Goal: Information Seeking & Learning: Check status

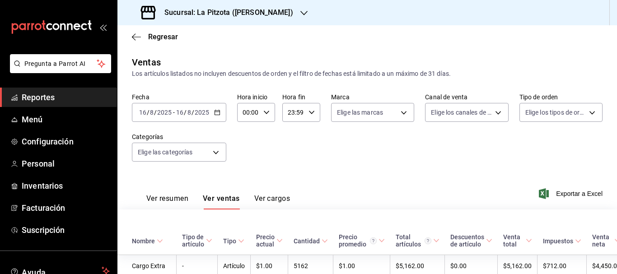
scroll to position [1870, 0]
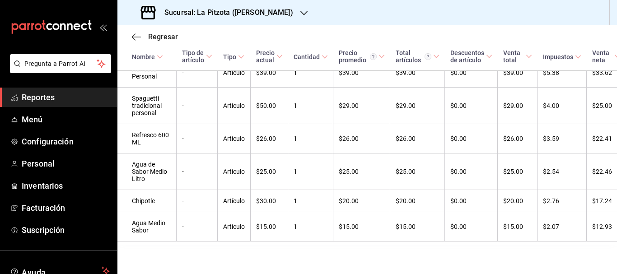
click at [171, 37] on span "Regresar" at bounding box center [163, 37] width 30 height 9
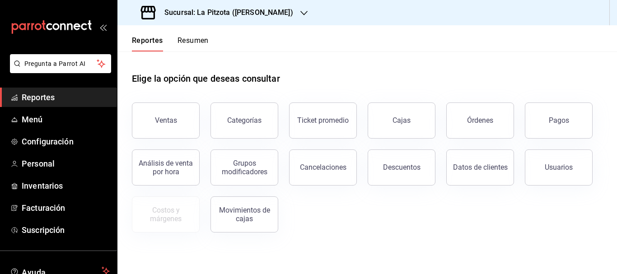
click at [191, 45] on button "Resumen" at bounding box center [193, 43] width 31 height 15
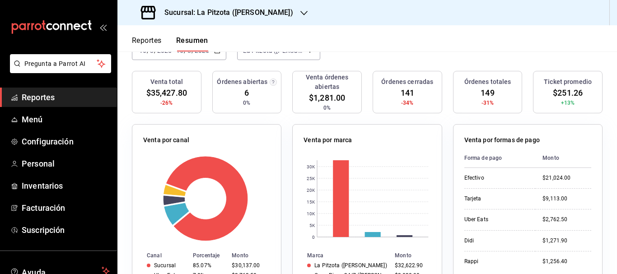
scroll to position [82, 0]
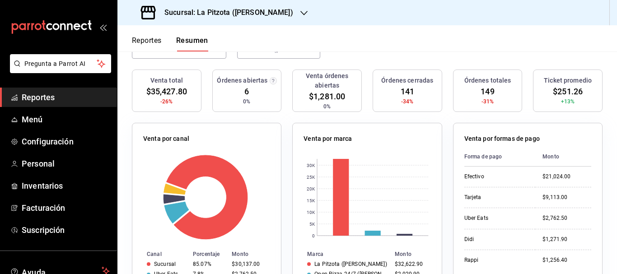
click at [246, 10] on h3 "Sucursal: La Pitzota ([PERSON_NAME])" at bounding box center [225, 12] width 136 height 11
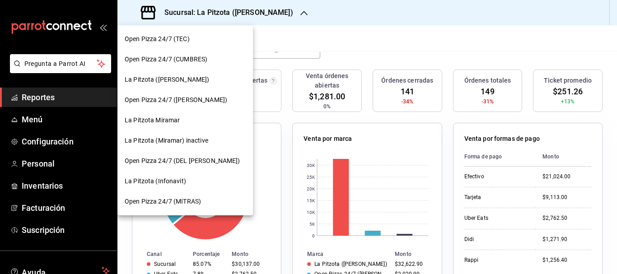
click at [175, 178] on span "La Pitzota (Infonavit)" at bounding box center [155, 181] width 61 height 9
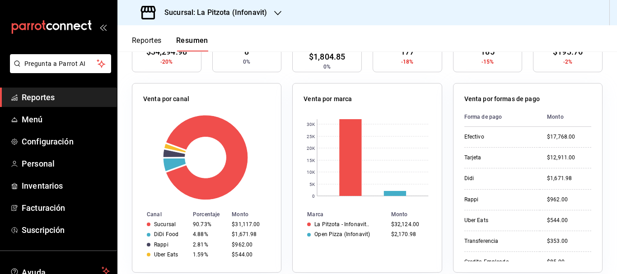
scroll to position [123, 0]
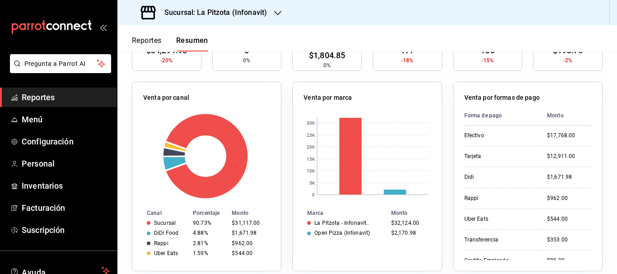
click at [231, 7] on h3 "Sucursal: La Pitzota (Infonavit)" at bounding box center [212, 12] width 110 height 11
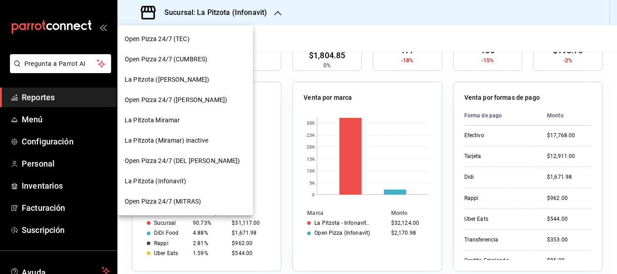
click at [175, 84] on div "La Pitzota ([PERSON_NAME])" at bounding box center [185, 80] width 136 height 20
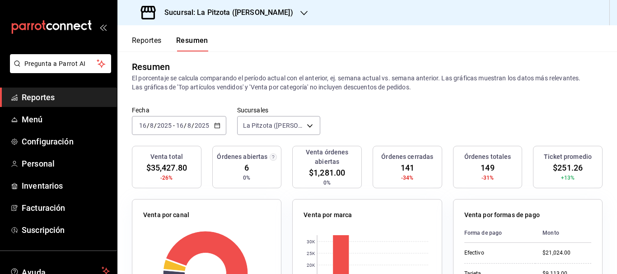
scroll to position [0, 0]
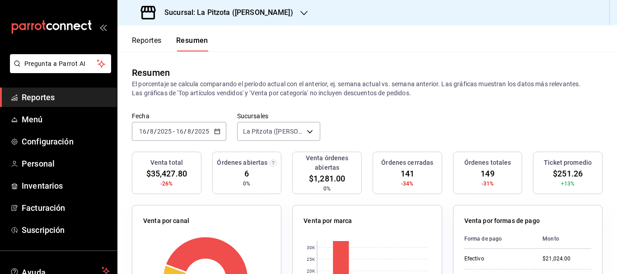
click at [248, 7] on div "Sucursal: La Pitzota ([PERSON_NAME])" at bounding box center [218, 12] width 187 height 25
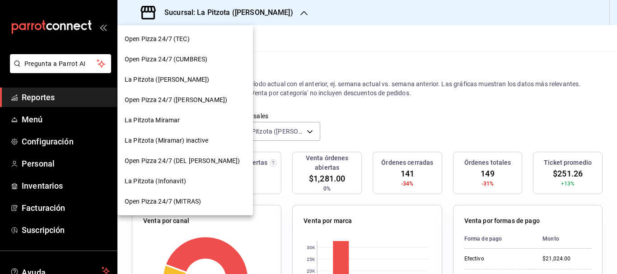
click at [155, 119] on span "La Pitzota Miramar" at bounding box center [152, 120] width 55 height 9
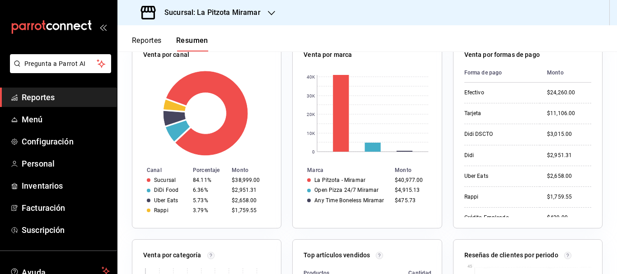
scroll to position [142, 0]
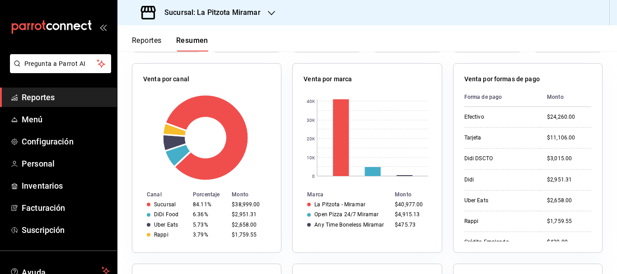
click at [208, 10] on h3 "Sucursal: La Pitzota Miramar" at bounding box center [208, 12] width 103 height 11
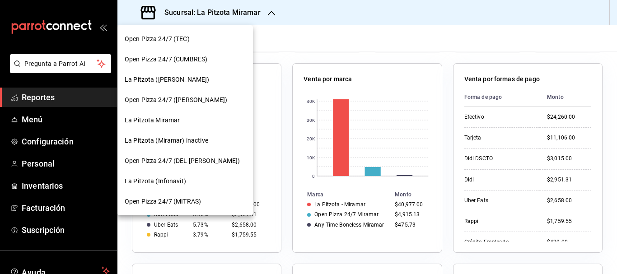
click at [163, 82] on span "La Pitzota ([PERSON_NAME])" at bounding box center [167, 79] width 84 height 9
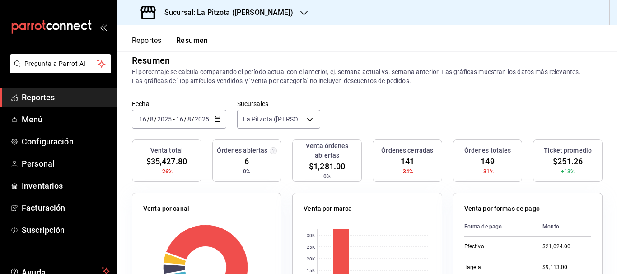
scroll to position [11, 0]
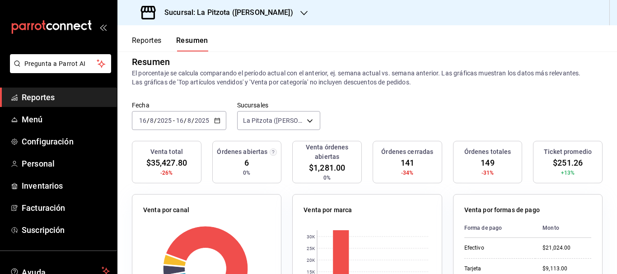
click at [235, 14] on h3 "Sucursal: La Pitzota ([PERSON_NAME])" at bounding box center [225, 12] width 136 height 11
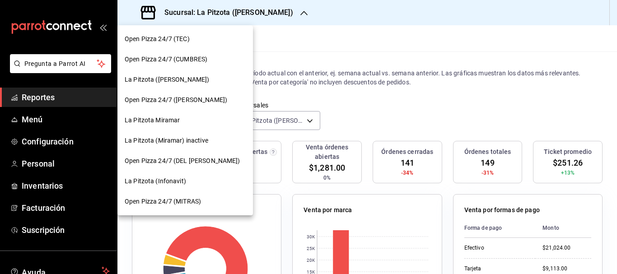
click at [173, 183] on span "La Pitzota (Infonavit)" at bounding box center [155, 181] width 61 height 9
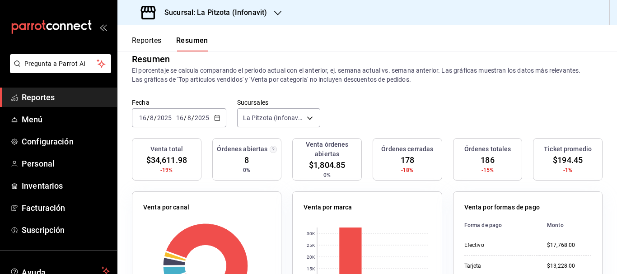
scroll to position [0, 0]
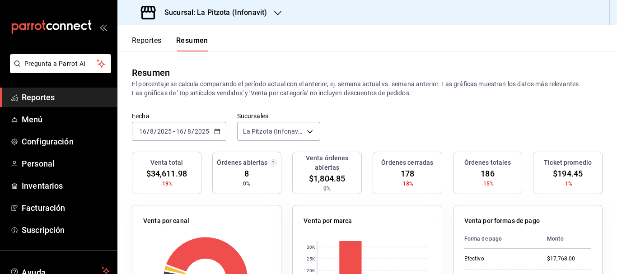
click at [252, 11] on h3 "Sucursal: La Pitzota (Infonavit)" at bounding box center [212, 12] width 110 height 11
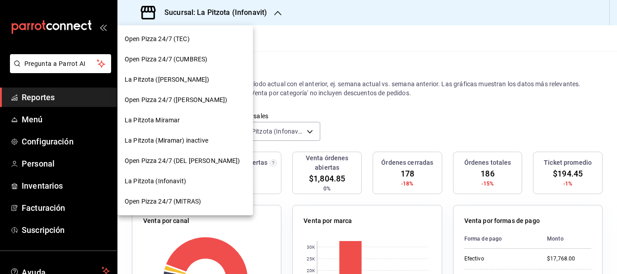
click at [157, 84] on span "La Pitzota ([PERSON_NAME])" at bounding box center [167, 79] width 84 height 9
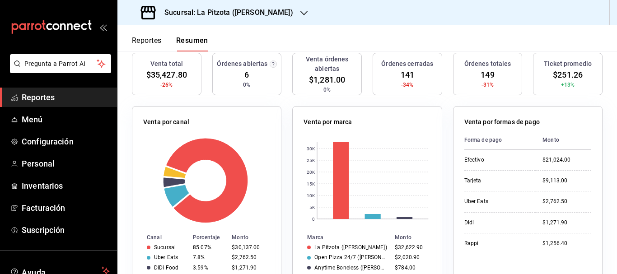
scroll to position [116, 0]
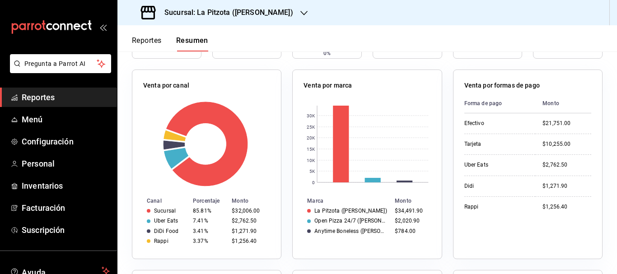
scroll to position [143, 0]
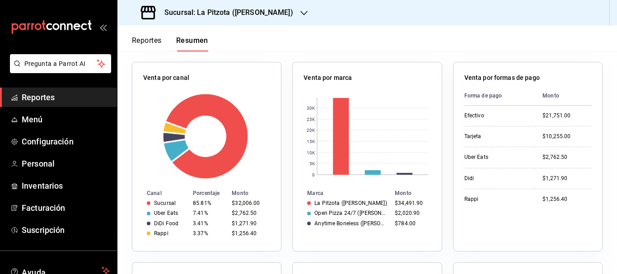
click at [150, 37] on button "Reportes" at bounding box center [147, 43] width 30 height 15
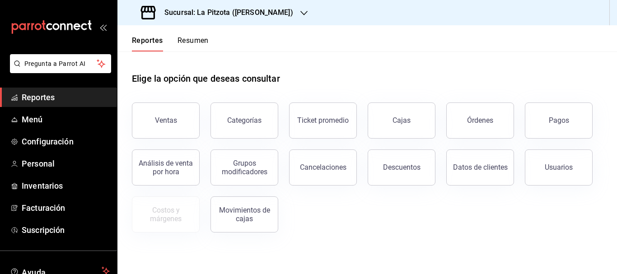
click at [177, 47] on div "Reportes Resumen" at bounding box center [170, 43] width 77 height 15
click at [185, 44] on button "Resumen" at bounding box center [193, 43] width 31 height 15
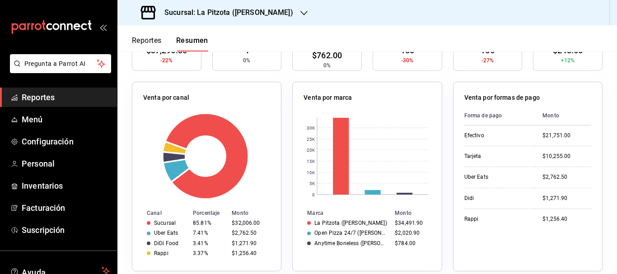
scroll to position [126, 0]
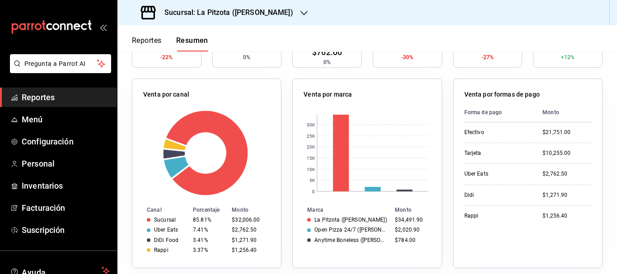
click at [253, 11] on h3 "Sucursal: La Pitzota ([PERSON_NAME])" at bounding box center [225, 12] width 136 height 11
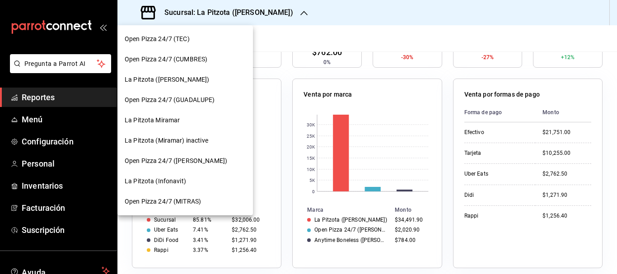
click at [161, 175] on div "La Pitzota (Infonavit)" at bounding box center [185, 181] width 136 height 20
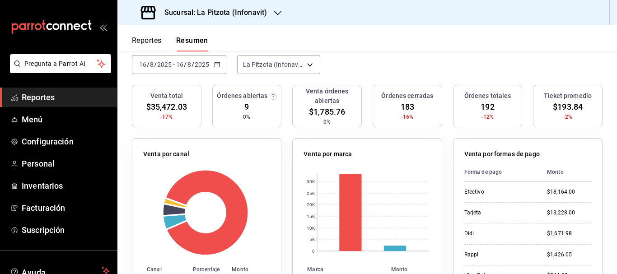
scroll to position [64, 0]
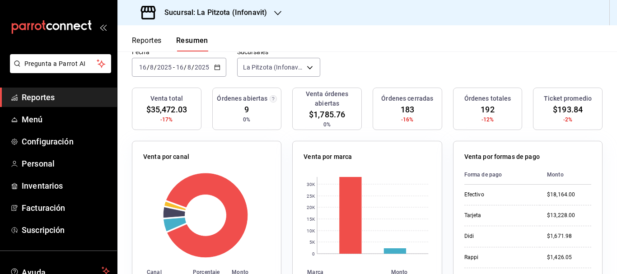
click at [270, 14] on div "Sucursal: La Pitzota (Infonavit)" at bounding box center [205, 12] width 160 height 25
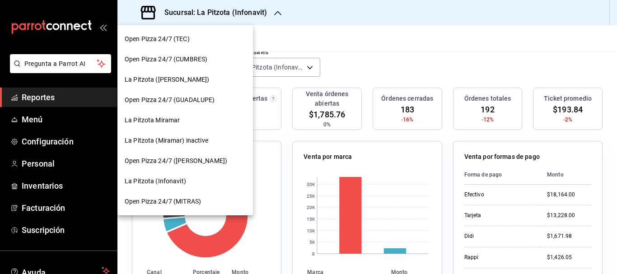
click at [175, 82] on span "La Pitzota ([PERSON_NAME])" at bounding box center [167, 79] width 84 height 9
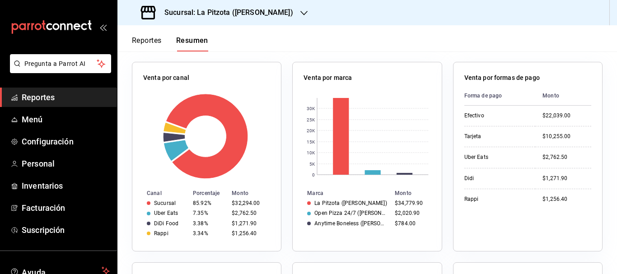
scroll to position [159, 0]
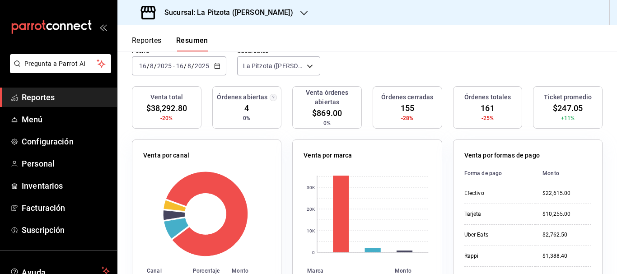
scroll to position [103, 0]
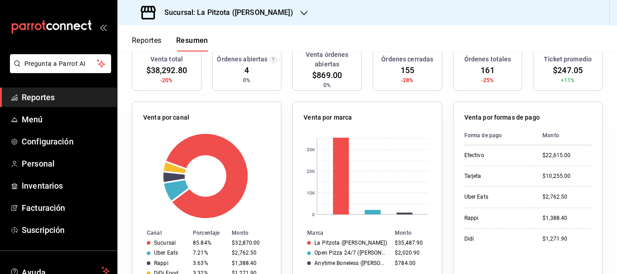
click at [254, 14] on h3 "Sucursal: La Pitzota ([PERSON_NAME])" at bounding box center [225, 12] width 136 height 11
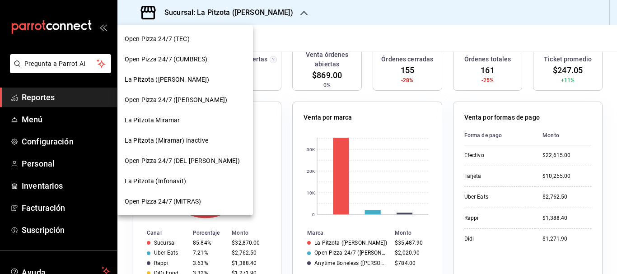
click at [169, 178] on span "La Pitzota (Infonavit)" at bounding box center [155, 181] width 61 height 9
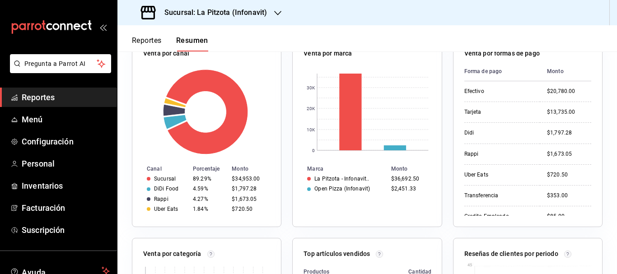
scroll to position [166, 0]
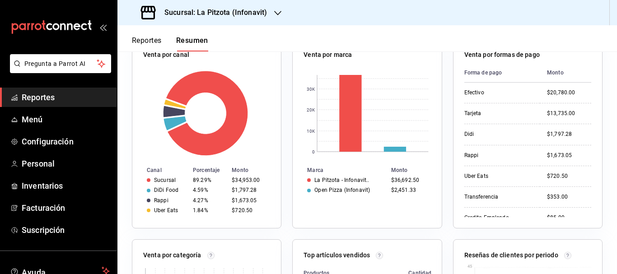
click at [215, 11] on h3 "Sucursal: La Pitzota (Infonavit)" at bounding box center [212, 12] width 110 height 11
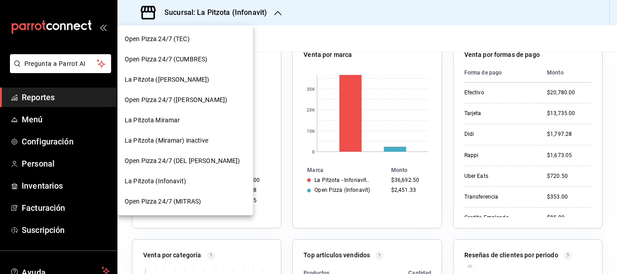
click at [170, 130] on div "La Pitzota Miramar" at bounding box center [185, 120] width 136 height 20
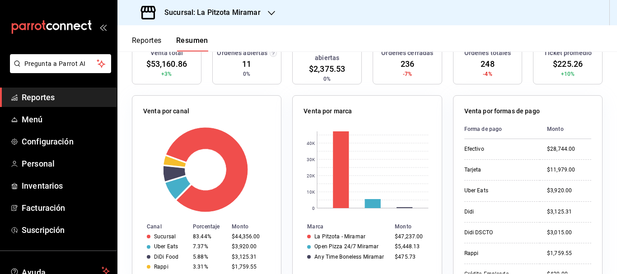
scroll to position [143, 0]
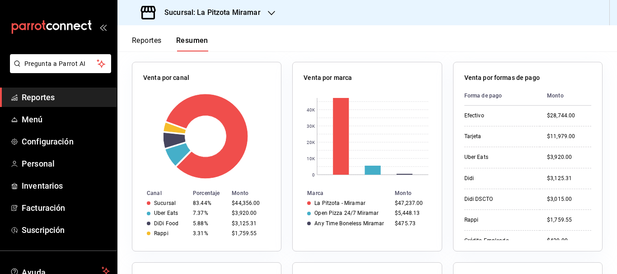
click at [205, 14] on h3 "Sucursal: La Pitzota Miramar" at bounding box center [208, 12] width 103 height 11
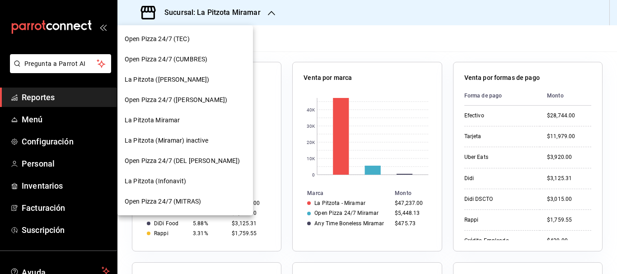
click at [168, 84] on span "La Pitzota ([PERSON_NAME])" at bounding box center [167, 79] width 84 height 9
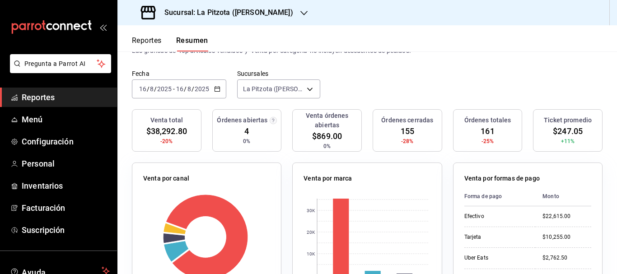
scroll to position [0, 0]
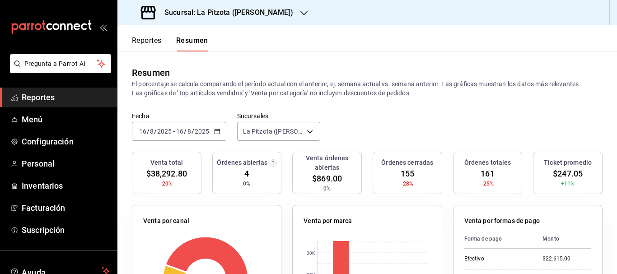
click at [218, 135] on icon "button" at bounding box center [217, 131] width 6 height 6
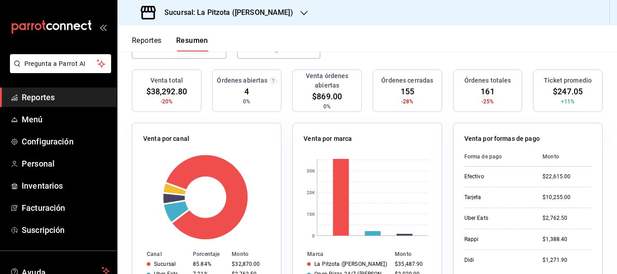
scroll to position [79, 0]
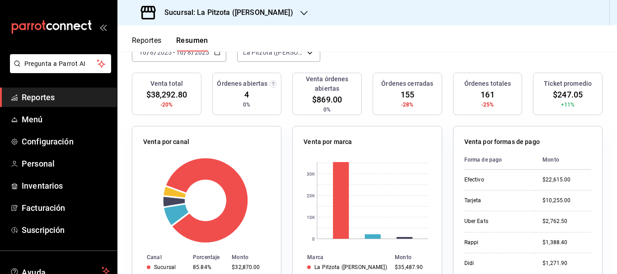
click at [140, 55] on input "16" at bounding box center [143, 52] width 8 height 7
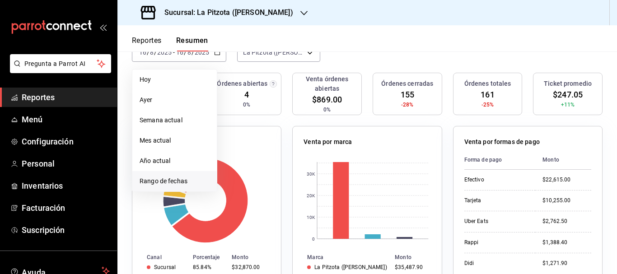
click at [159, 181] on span "Rango de fechas" at bounding box center [175, 181] width 70 height 9
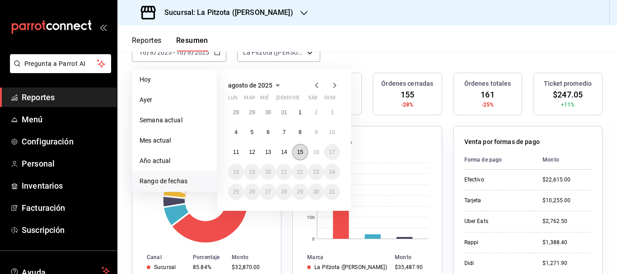
click at [299, 151] on abbr "15" at bounding box center [300, 152] width 6 height 6
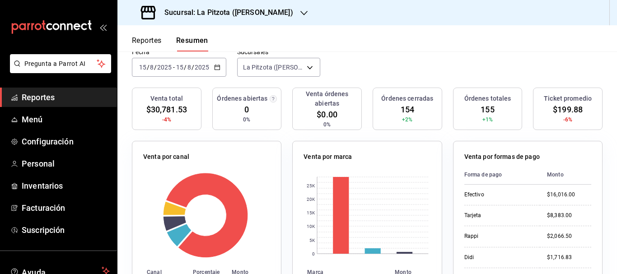
scroll to position [58, 0]
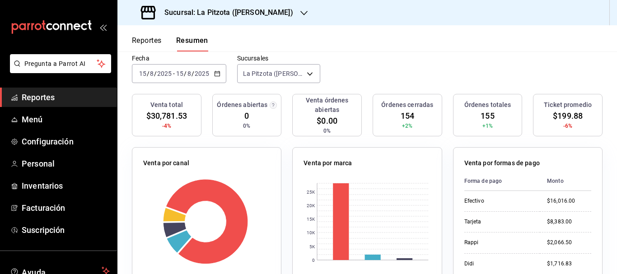
click at [143, 74] on input "15" at bounding box center [143, 73] width 8 height 7
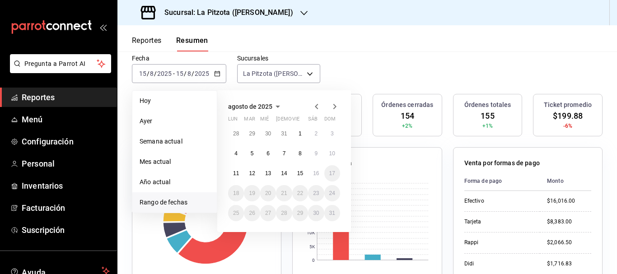
click at [312, 108] on icon "button" at bounding box center [316, 106] width 11 height 11
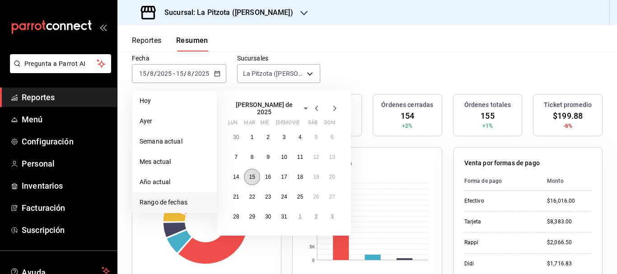
click at [248, 173] on button "15" at bounding box center [252, 177] width 16 height 16
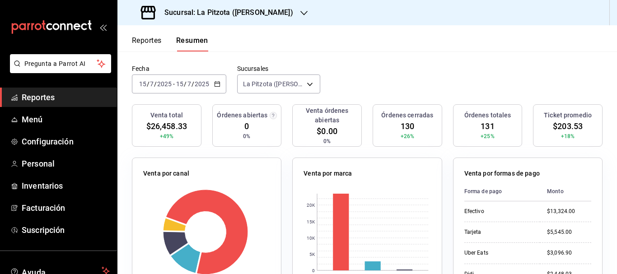
scroll to position [44, 0]
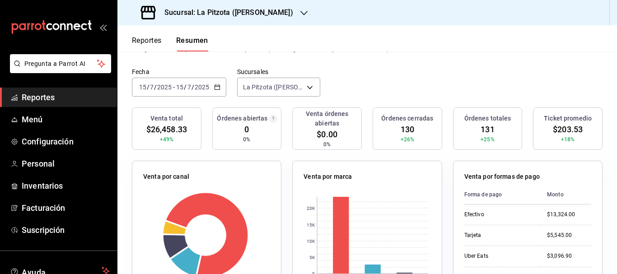
click at [144, 90] on input "15" at bounding box center [143, 87] width 8 height 7
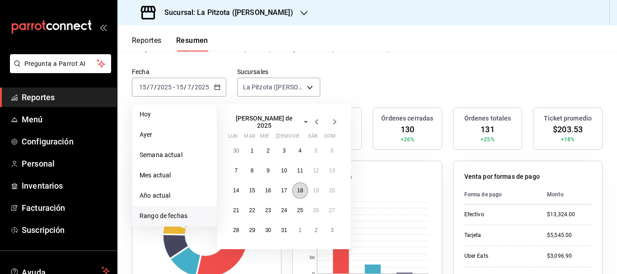
click at [301, 183] on button "18" at bounding box center [300, 190] width 16 height 16
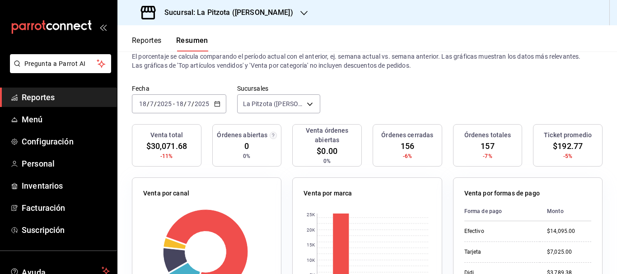
scroll to position [24, 0]
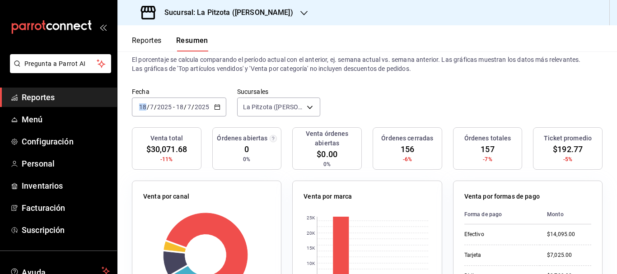
click at [146, 103] on div "2025-07-18 18 / 7 / 2025" at bounding box center [155, 106] width 35 height 7
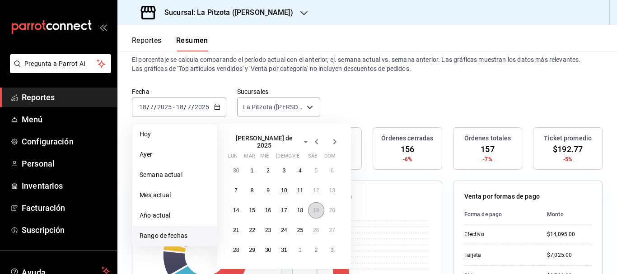
click at [319, 208] on abbr "19" at bounding box center [316, 210] width 6 height 6
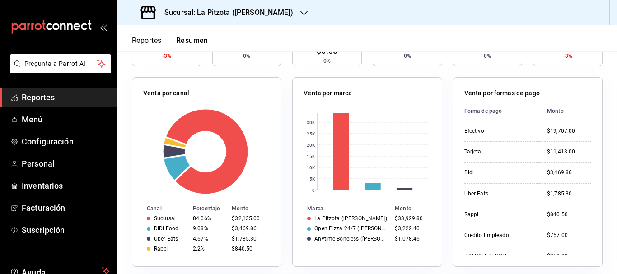
scroll to position [62, 0]
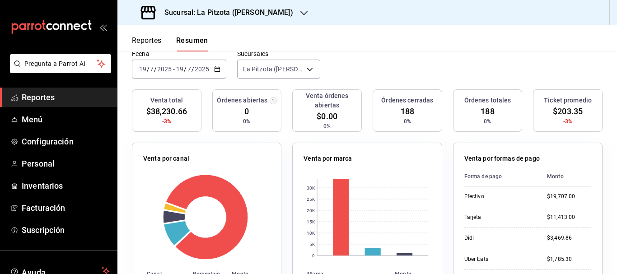
click at [145, 71] on input "19" at bounding box center [143, 68] width 8 height 7
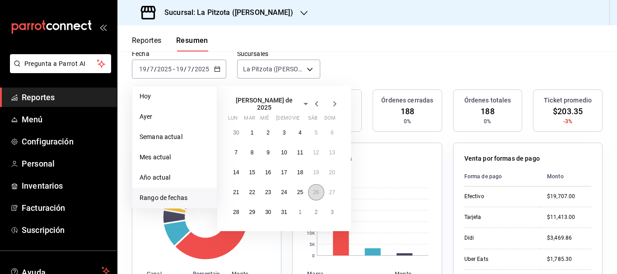
click at [315, 189] on abbr "26" at bounding box center [316, 192] width 6 height 6
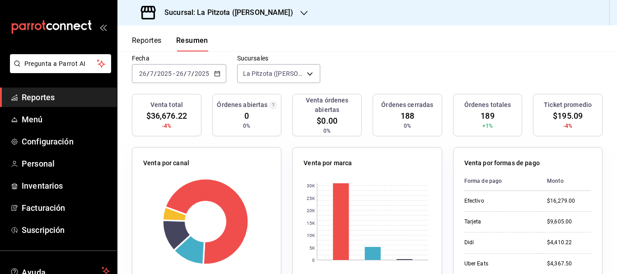
scroll to position [56, 0]
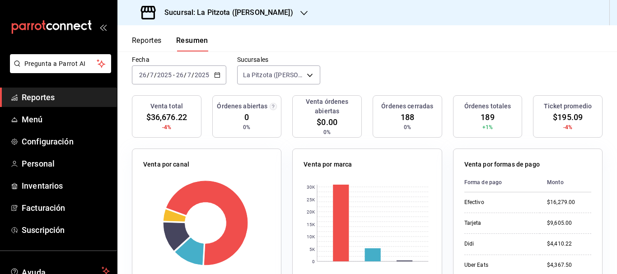
click at [145, 74] on input "26" at bounding box center [143, 74] width 8 height 7
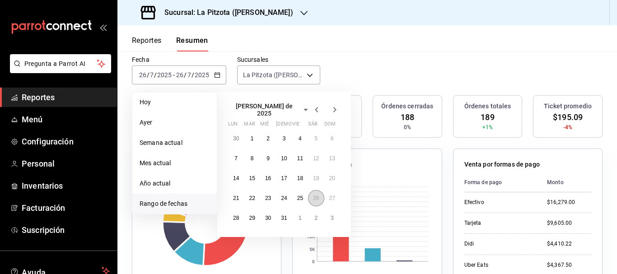
click at [319, 195] on abbr "26" at bounding box center [316, 198] width 6 height 6
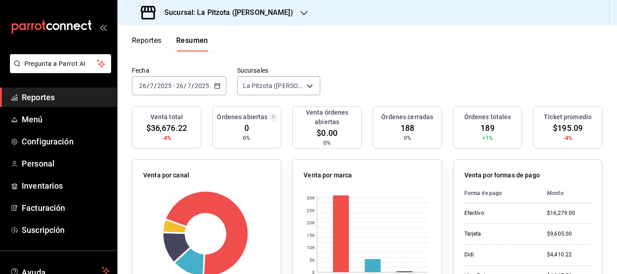
scroll to position [19, 0]
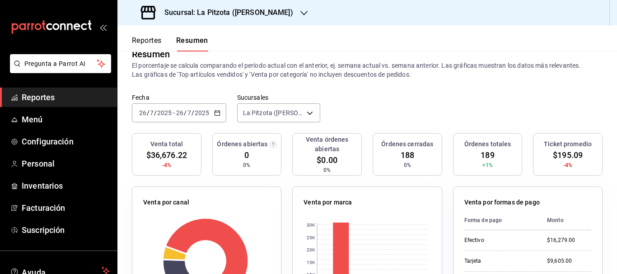
click at [140, 118] on div "2025-07-26 26 / 7 / 2025 - 2025-07-26 26 / 7 / 2025" at bounding box center [179, 112] width 94 height 19
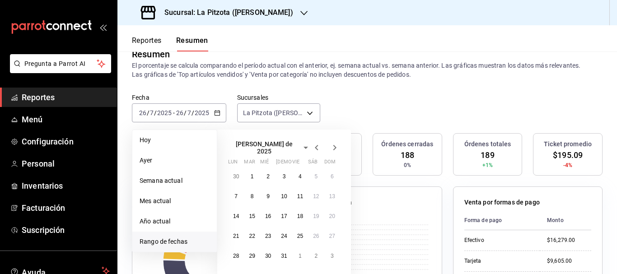
click at [337, 144] on icon "button" at bounding box center [334, 147] width 11 height 11
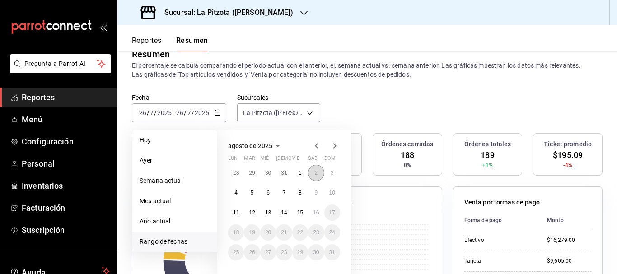
click at [315, 173] on abbr "2" at bounding box center [315, 173] width 3 height 6
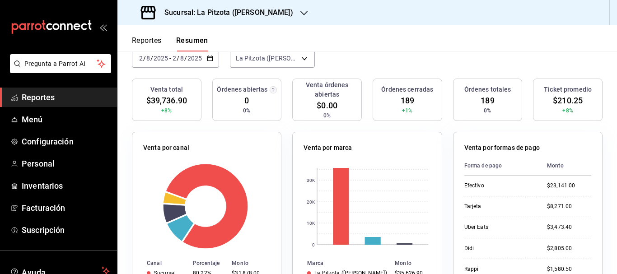
scroll to position [46, 0]
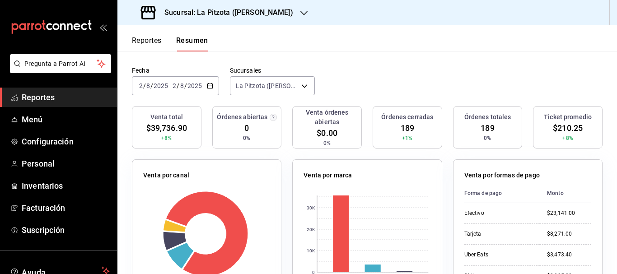
click at [133, 90] on div "2025-08-02 2 / 8 / 2025 - 2025-08-02 2 / 8 / 2025" at bounding box center [175, 85] width 87 height 19
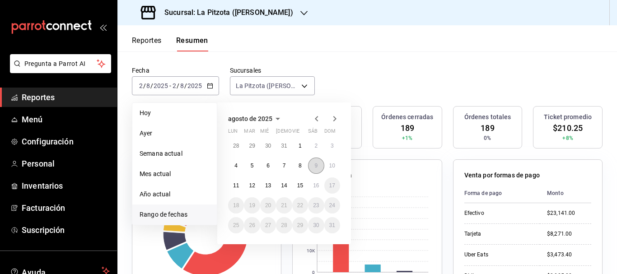
click at [318, 162] on button "9" at bounding box center [316, 166] width 16 height 16
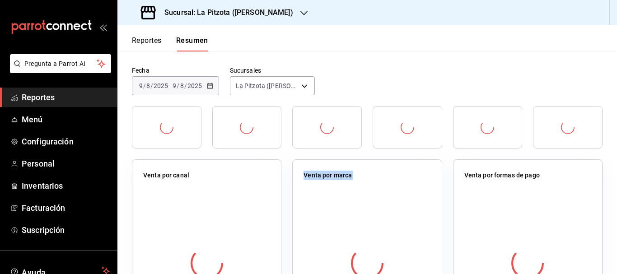
click at [318, 162] on div "Venta por marca" at bounding box center [367, 254] width 150 height 190
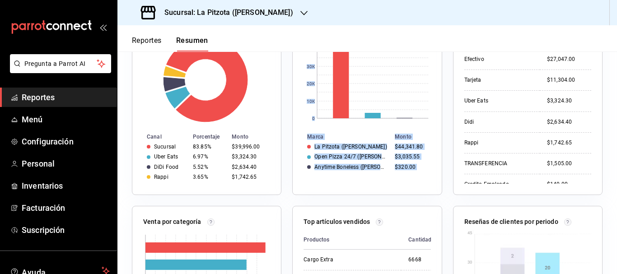
scroll to position [225, 0]
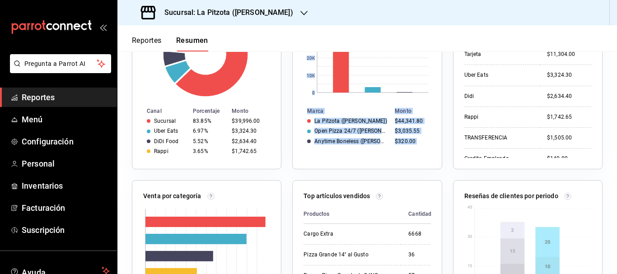
click at [351, 126] on td "Open Pizza 24/7 ([PERSON_NAME])" at bounding box center [342, 131] width 98 height 10
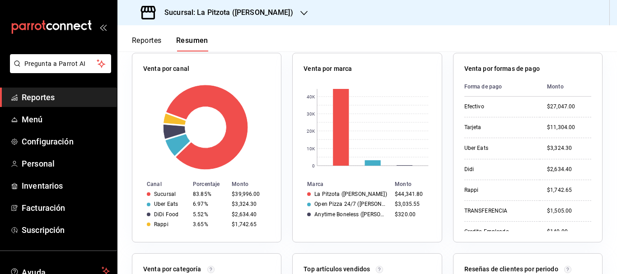
scroll to position [137, 0]
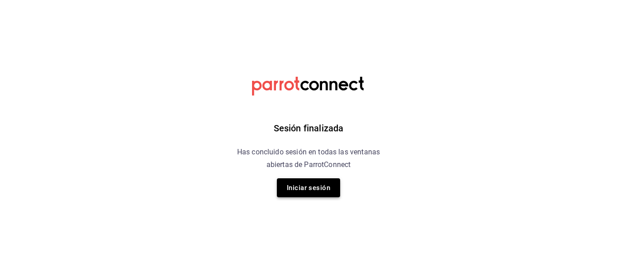
click at [304, 189] on button "Iniciar sesión" at bounding box center [308, 187] width 63 height 19
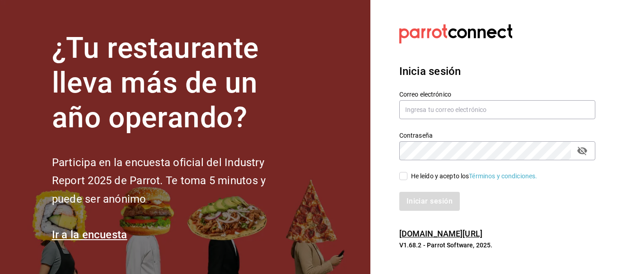
drag, startPoint x: 412, startPoint y: 181, endPoint x: 403, endPoint y: 178, distance: 9.0
click at [410, 180] on div "Correo electrónico Contraseña Contraseña He leído y acepto los Términos y condi…" at bounding box center [491, 144] width 207 height 131
click at [403, 178] on input "He leído y acepto los Términos y condiciones." at bounding box center [403, 176] width 8 height 8
checkbox input "true"
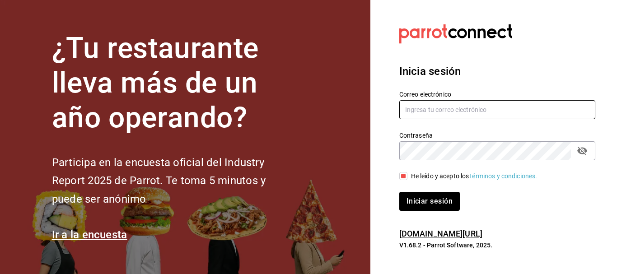
click at [409, 110] on input "text" at bounding box center [497, 109] width 196 height 19
type input "israel.obregon@lapitzota.com"
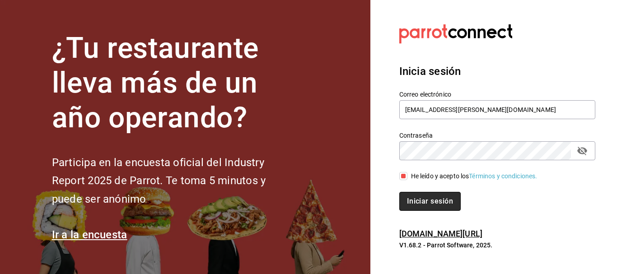
click at [418, 197] on button "Iniciar sesión" at bounding box center [429, 201] width 61 height 19
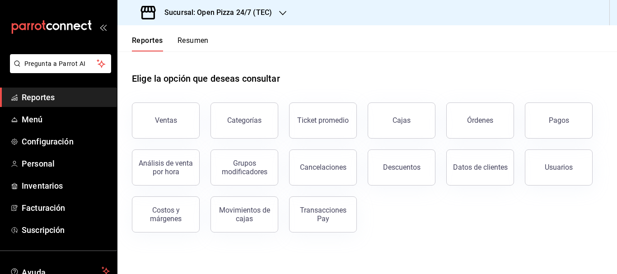
click at [272, 7] on div "Sucursal: Open Pizza 24/7 (TEC)" at bounding box center [207, 12] width 165 height 25
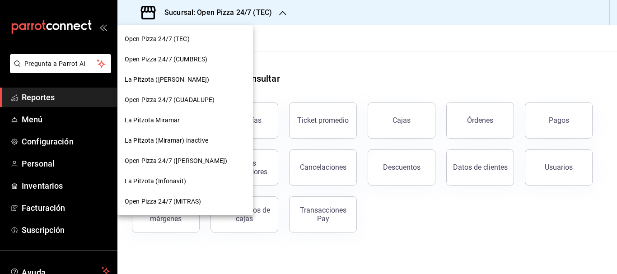
click at [157, 78] on span "La Pitzota ([PERSON_NAME])" at bounding box center [167, 79] width 84 height 9
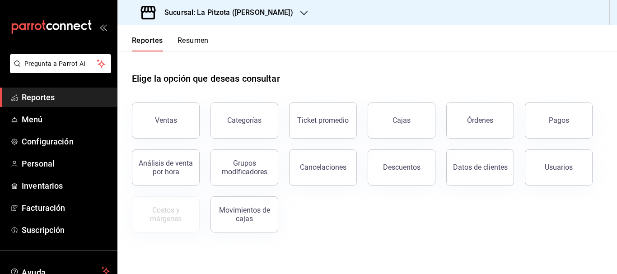
click at [187, 39] on button "Resumen" at bounding box center [193, 43] width 31 height 15
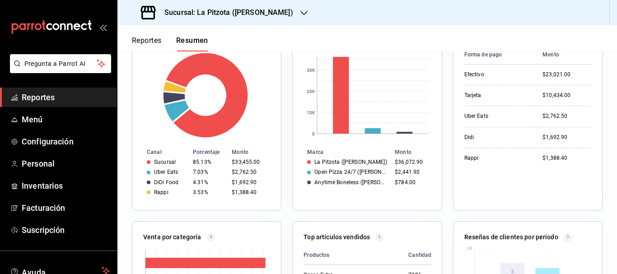
scroll to position [131, 0]
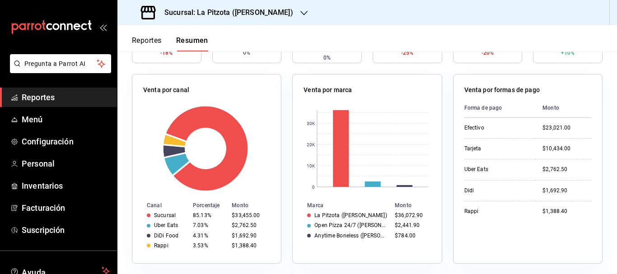
click at [239, 17] on h3 "Sucursal: La Pitzota ([PERSON_NAME])" at bounding box center [225, 12] width 136 height 11
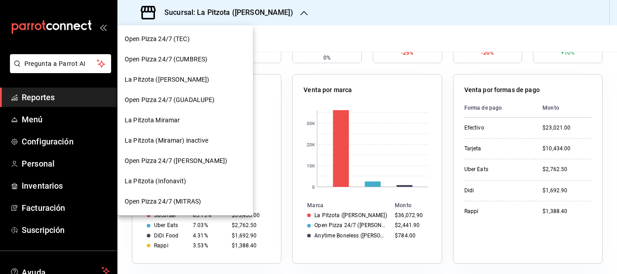
click at [172, 177] on span "La Pitzota (Infonavit)" at bounding box center [155, 181] width 61 height 9
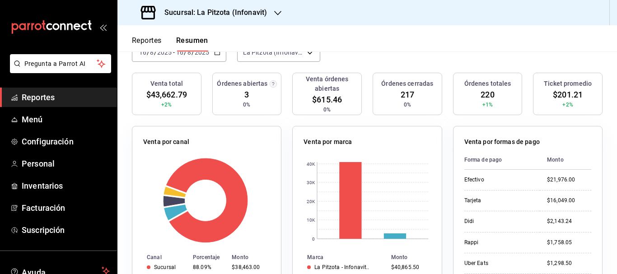
scroll to position [65, 0]
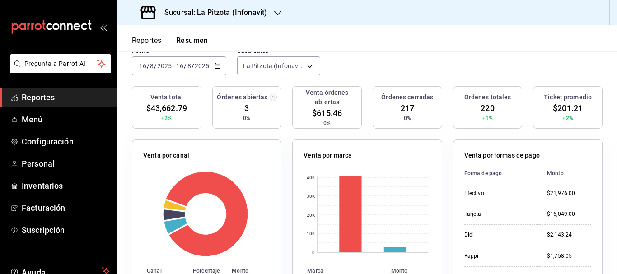
click at [209, 9] on h3 "Sucursal: La Pitzota (Infonavit)" at bounding box center [212, 12] width 110 height 11
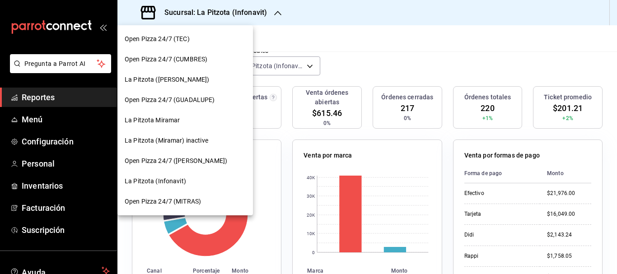
click at [159, 80] on span "La Pitzota ([PERSON_NAME])" at bounding box center [167, 79] width 84 height 9
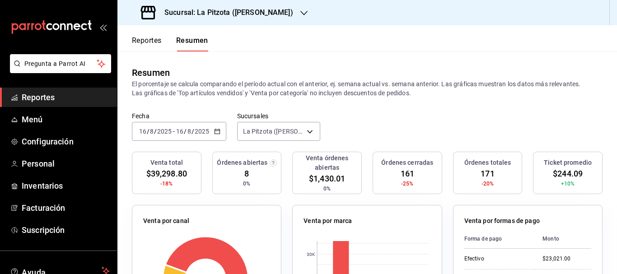
click at [143, 131] on input "16" at bounding box center [143, 131] width 8 height 7
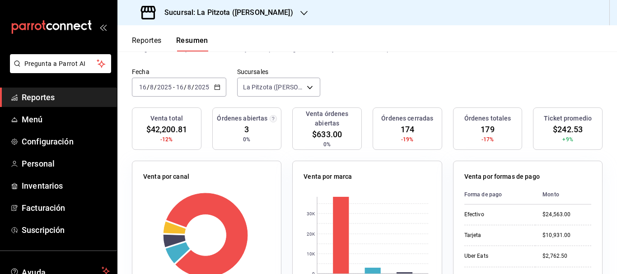
scroll to position [41, 0]
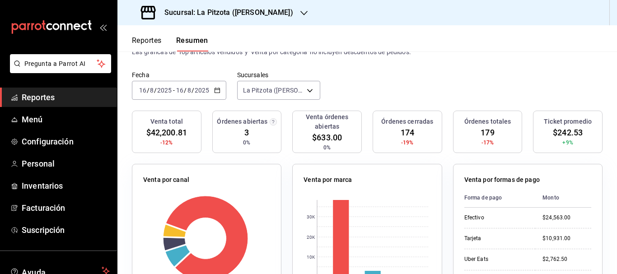
click at [238, 14] on h3 "Sucursal: La Pitzota ([PERSON_NAME])" at bounding box center [225, 12] width 136 height 11
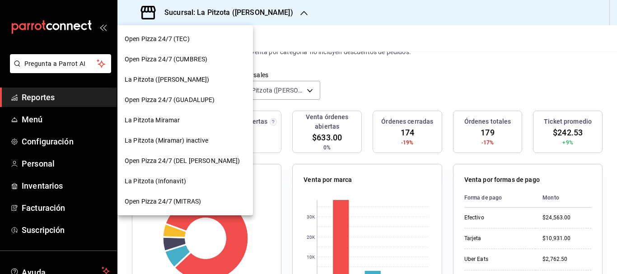
click at [322, 68] on div at bounding box center [308, 137] width 617 height 274
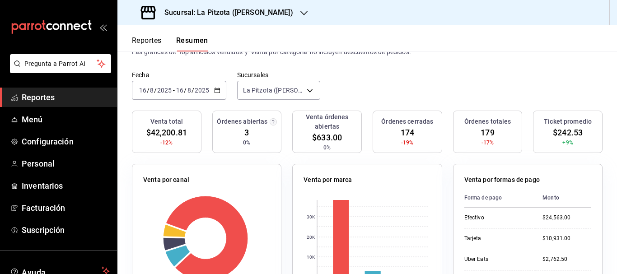
click at [199, 16] on h3 "Sucursal: La Pitzota ([PERSON_NAME])" at bounding box center [225, 12] width 136 height 11
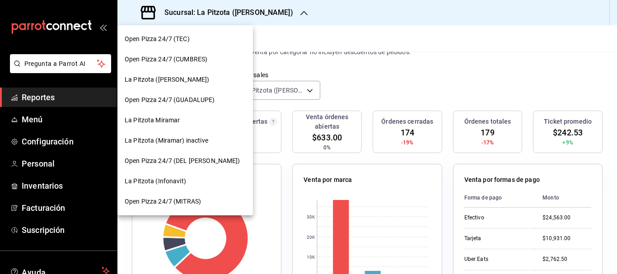
click at [167, 127] on div "La Pitzota Miramar" at bounding box center [185, 120] width 136 height 20
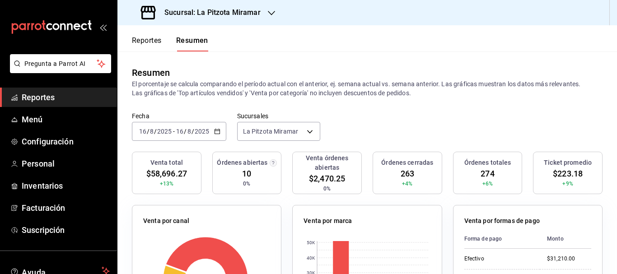
click at [238, 8] on h3 "Sucursal: La Pitzota Miramar" at bounding box center [208, 12] width 103 height 11
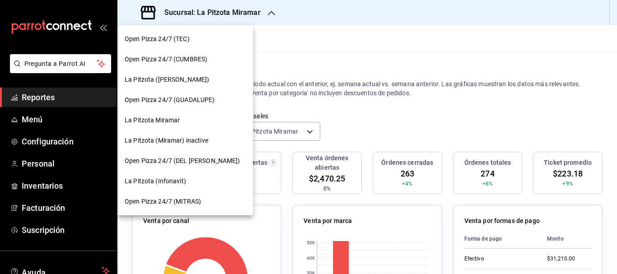
click at [166, 185] on span "La Pitzota (Infonavit)" at bounding box center [155, 181] width 61 height 9
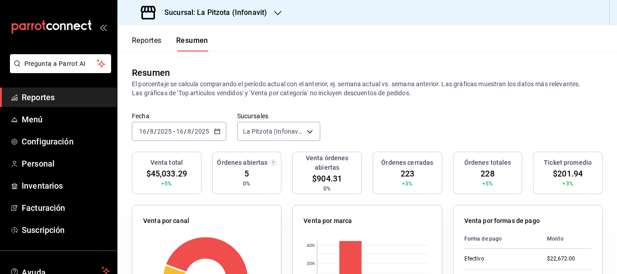
click at [262, 13] on h3 "Sucursal: La Pitzota (Infonavit)" at bounding box center [212, 12] width 110 height 11
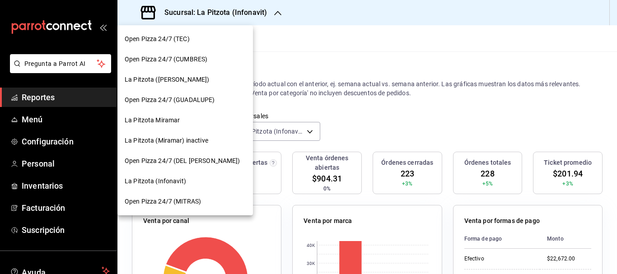
click at [424, 36] on div at bounding box center [308, 137] width 617 height 274
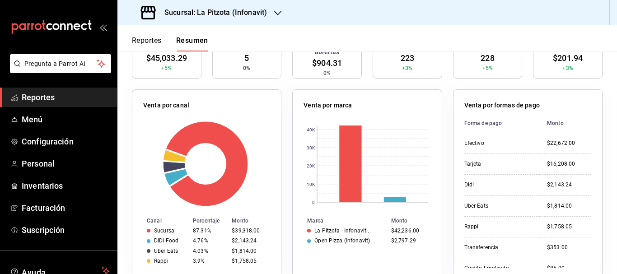
scroll to position [123, 0]
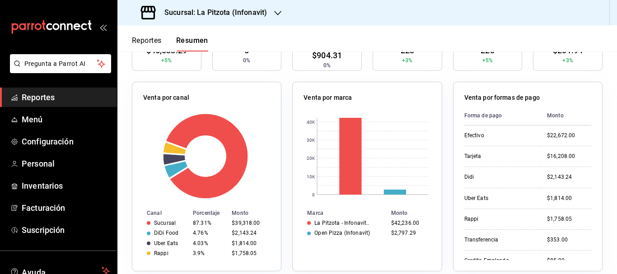
click at [250, 11] on h3 "Sucursal: La Pitzota (Infonavit)" at bounding box center [212, 12] width 110 height 11
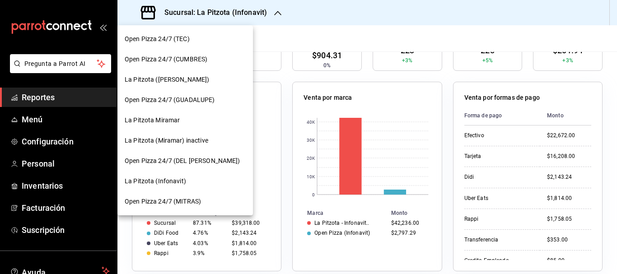
click at [167, 81] on span "La Pitzota ([PERSON_NAME])" at bounding box center [167, 79] width 84 height 9
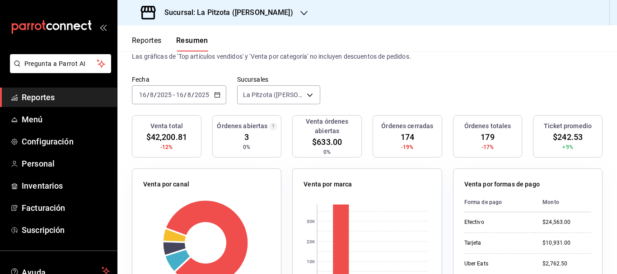
scroll to position [24, 0]
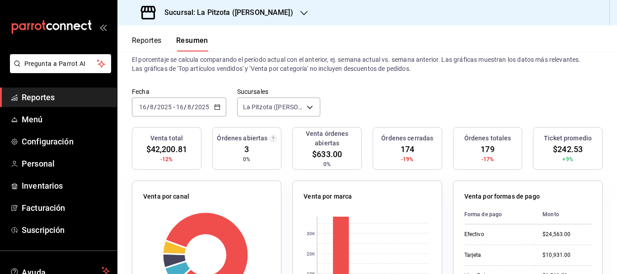
click at [145, 107] on input "16" at bounding box center [143, 106] width 8 height 7
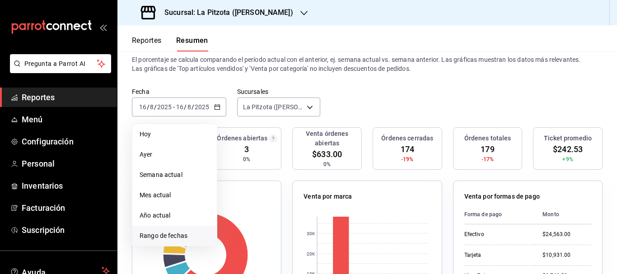
click at [169, 233] on span "Rango de fechas" at bounding box center [175, 235] width 70 height 9
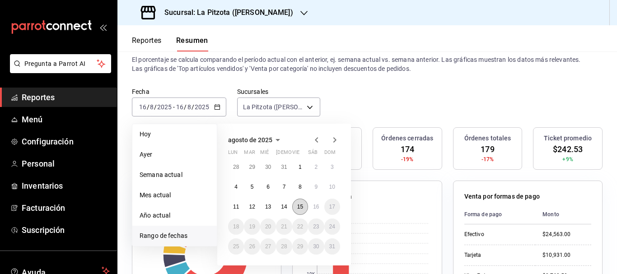
click at [303, 210] on abbr "15" at bounding box center [300, 207] width 6 height 6
click at [301, 208] on abbr "15" at bounding box center [300, 207] width 6 height 6
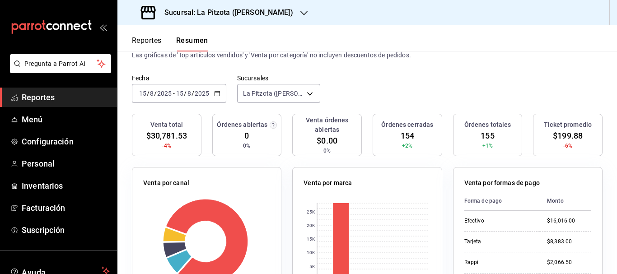
scroll to position [29, 0]
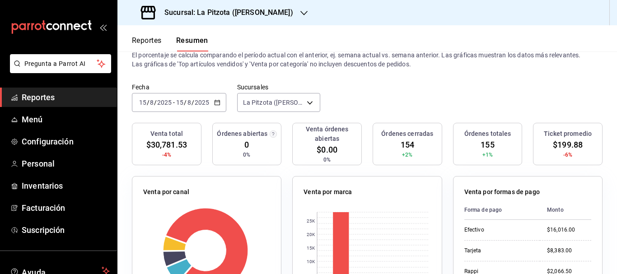
click at [147, 102] on span "/" at bounding box center [148, 102] width 3 height 7
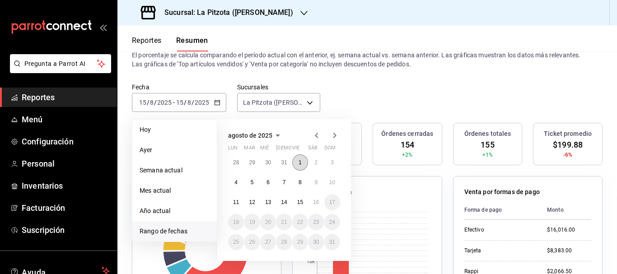
click at [299, 168] on button "1" at bounding box center [300, 162] width 16 height 16
click at [299, 201] on abbr "15" at bounding box center [300, 202] width 6 height 6
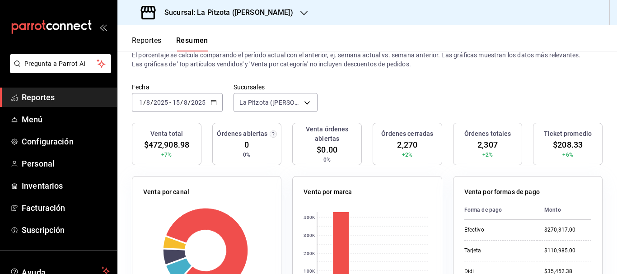
click at [140, 101] on input "1" at bounding box center [141, 102] width 5 height 7
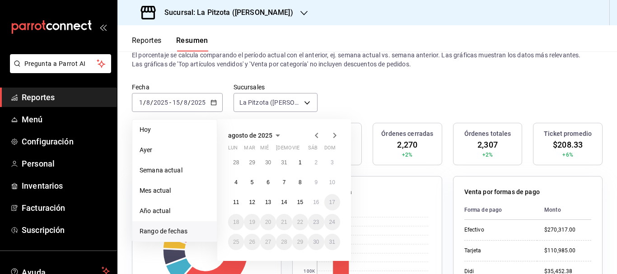
click at [316, 135] on icon "button" at bounding box center [316, 135] width 3 height 5
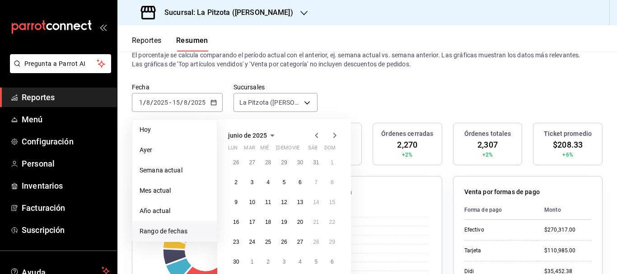
click at [337, 136] on icon "button" at bounding box center [334, 135] width 11 height 11
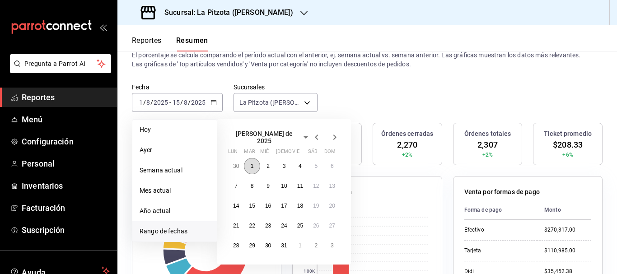
click at [251, 164] on abbr "1" at bounding box center [252, 166] width 3 height 6
click at [255, 201] on button "15" at bounding box center [252, 206] width 16 height 16
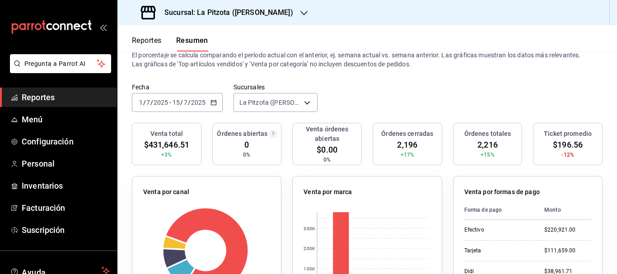
click at [136, 103] on div "[DATE] [DATE] - [DATE] [DATE]" at bounding box center [177, 102] width 91 height 19
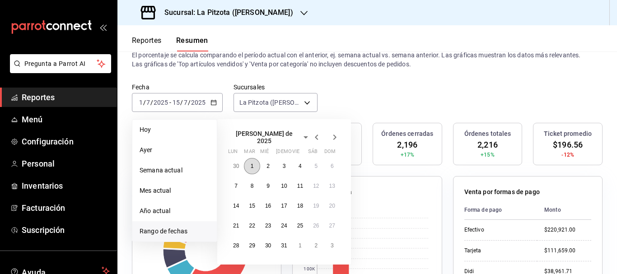
click at [255, 166] on button "1" at bounding box center [252, 166] width 16 height 16
click at [286, 243] on abbr "31" at bounding box center [284, 246] width 6 height 6
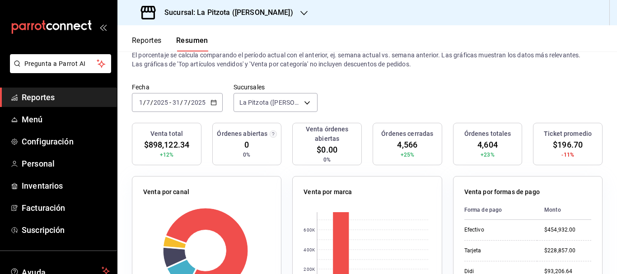
click at [143, 104] on input "1" at bounding box center [141, 102] width 5 height 7
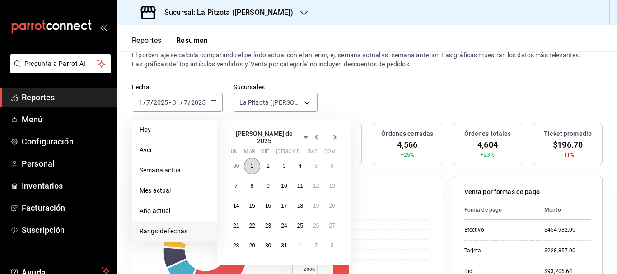
click at [256, 162] on button "1" at bounding box center [252, 166] width 16 height 16
click at [251, 203] on abbr "15" at bounding box center [252, 206] width 6 height 6
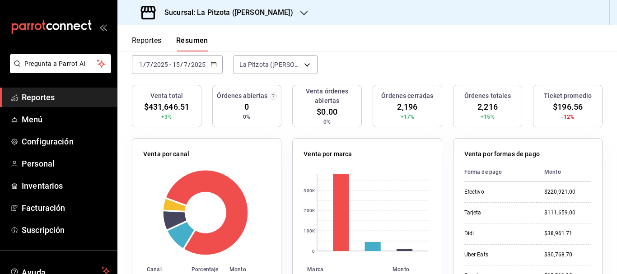
scroll to position [0, 0]
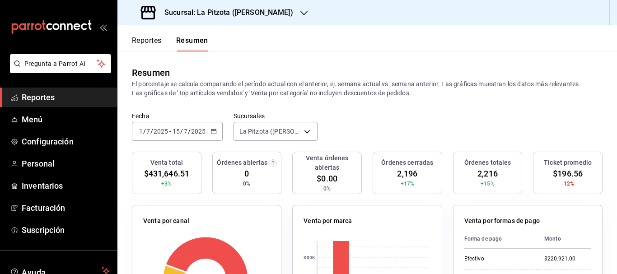
click at [156, 41] on button "Reportes" at bounding box center [147, 43] width 30 height 15
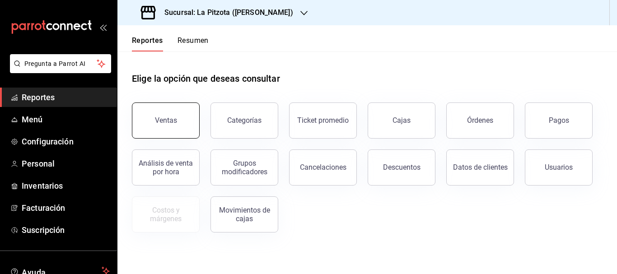
click at [174, 127] on button "Ventas" at bounding box center [166, 121] width 68 height 36
click at [174, 127] on html "Pregunta a Parrot AI Reportes Menú Configuración Personal Inventarios Facturaci…" at bounding box center [308, 137] width 617 height 274
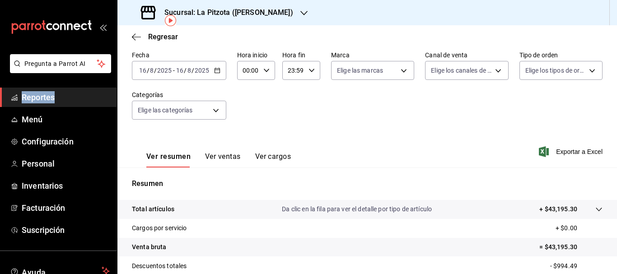
scroll to position [43, 0]
click at [142, 71] on input "16" at bounding box center [143, 69] width 8 height 7
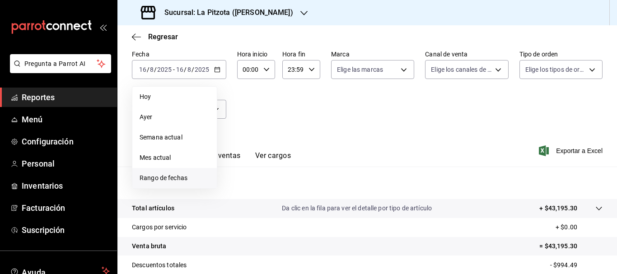
click at [155, 177] on span "Rango de fechas" at bounding box center [175, 177] width 70 height 9
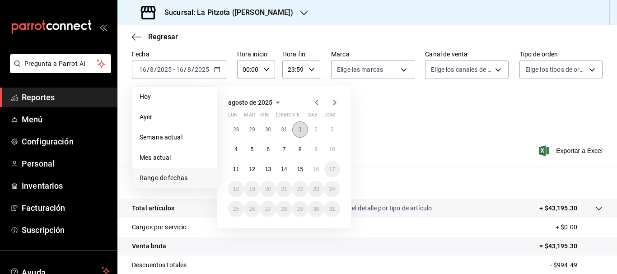
click at [301, 133] on button "1" at bounding box center [300, 130] width 16 height 16
click at [296, 168] on button "15" at bounding box center [300, 169] width 16 height 16
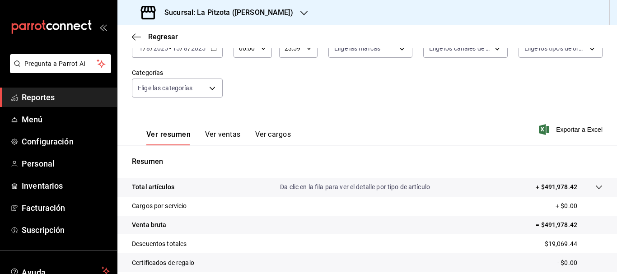
scroll to position [66, 0]
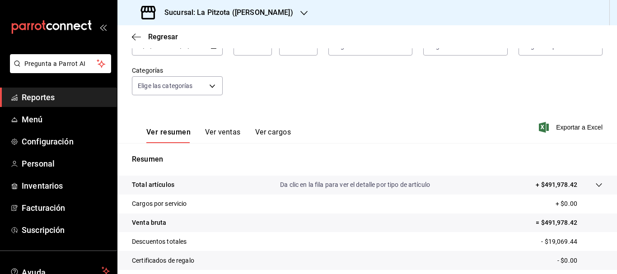
click at [228, 131] on button "Ver ventas" at bounding box center [223, 135] width 36 height 15
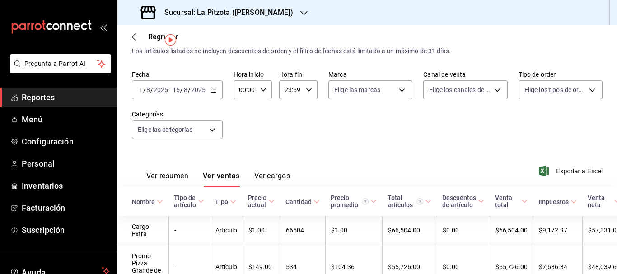
scroll to position [19, 0]
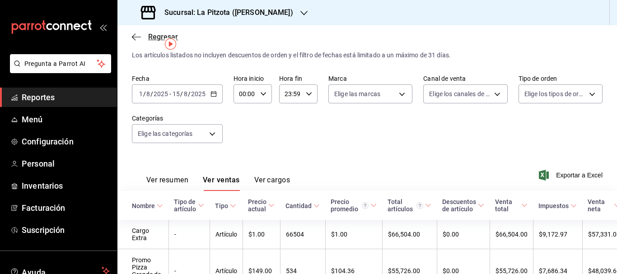
click at [150, 40] on span "Regresar" at bounding box center [163, 37] width 30 height 9
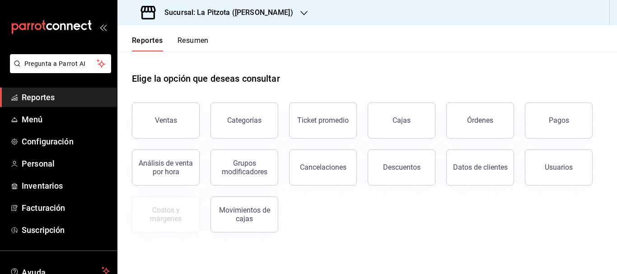
click at [192, 40] on button "Resumen" at bounding box center [193, 43] width 31 height 15
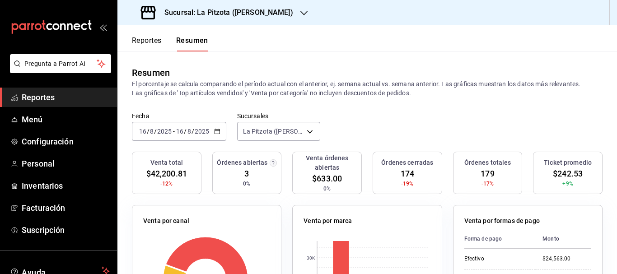
click at [143, 132] on input "16" at bounding box center [143, 131] width 8 height 7
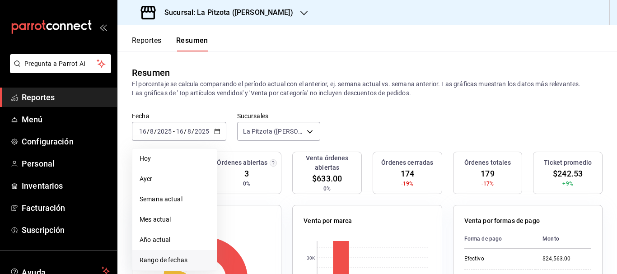
click at [167, 259] on span "Rango de fechas" at bounding box center [175, 260] width 70 height 9
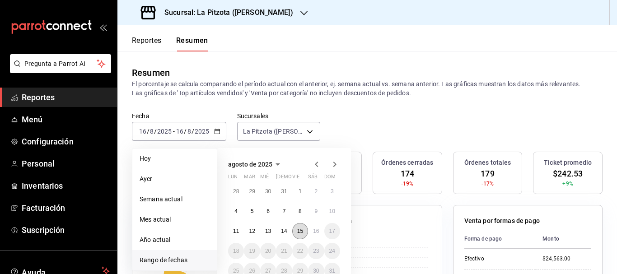
click at [304, 232] on button "15" at bounding box center [300, 231] width 16 height 16
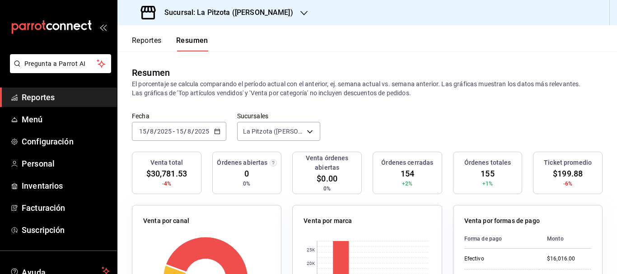
click at [144, 134] on input "15" at bounding box center [143, 131] width 8 height 7
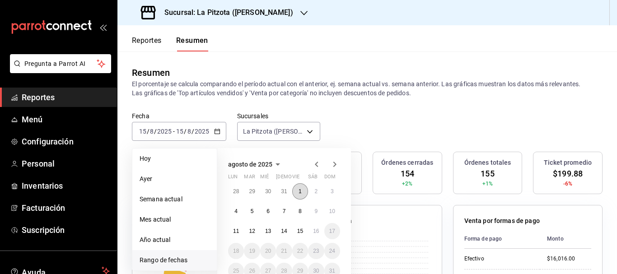
click at [297, 197] on button "1" at bounding box center [300, 191] width 16 height 16
click at [304, 227] on button "15" at bounding box center [300, 231] width 16 height 16
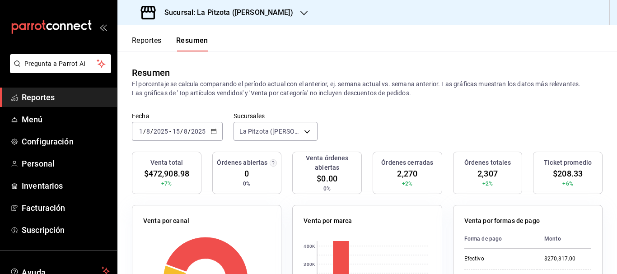
click at [152, 44] on button "Reportes" at bounding box center [147, 43] width 30 height 15
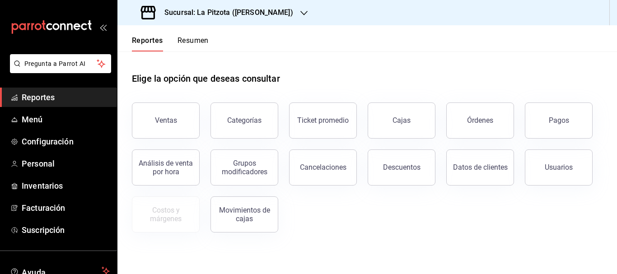
click at [179, 42] on button "Resumen" at bounding box center [193, 43] width 31 height 15
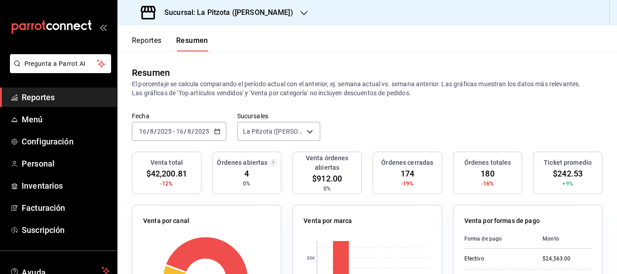
click at [148, 45] on button "Reportes" at bounding box center [147, 43] width 30 height 15
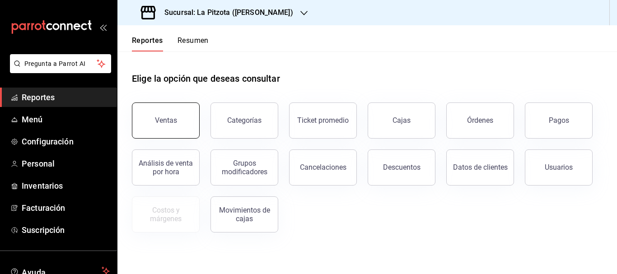
click at [164, 120] on div "Ventas" at bounding box center [166, 120] width 22 height 9
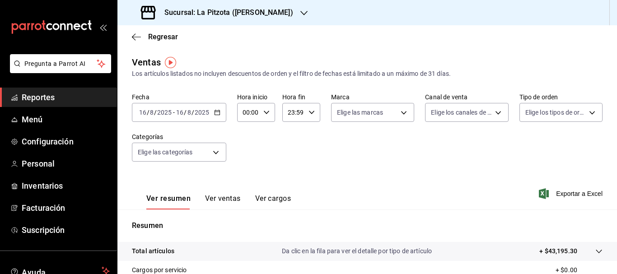
click at [138, 118] on div "[DATE] [DATE] - [DATE] [DATE]" at bounding box center [179, 112] width 94 height 19
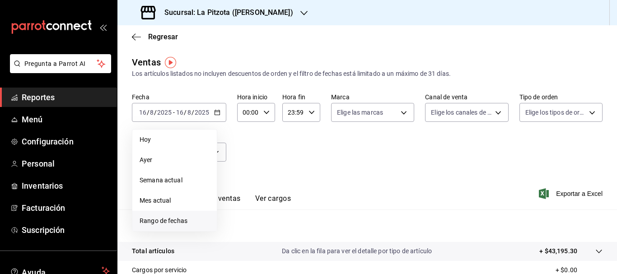
click at [163, 224] on span "Rango de fechas" at bounding box center [175, 220] width 70 height 9
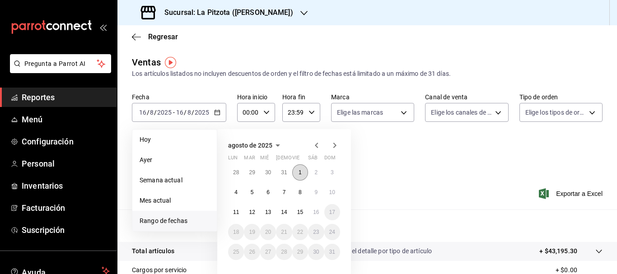
click at [296, 171] on button "1" at bounding box center [300, 172] width 16 height 16
click at [304, 211] on button "15" at bounding box center [300, 212] width 16 height 16
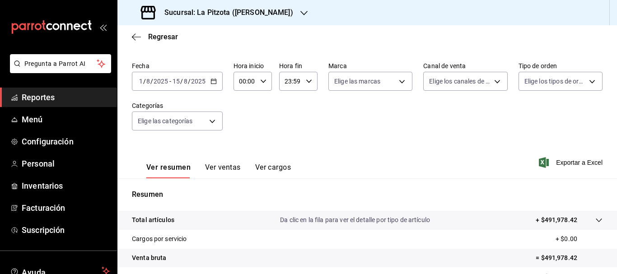
scroll to position [55, 0]
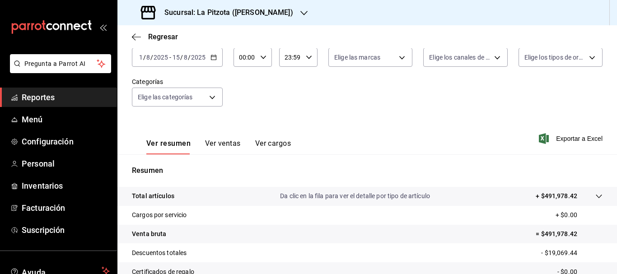
click at [215, 141] on button "Ver ventas" at bounding box center [223, 146] width 36 height 15
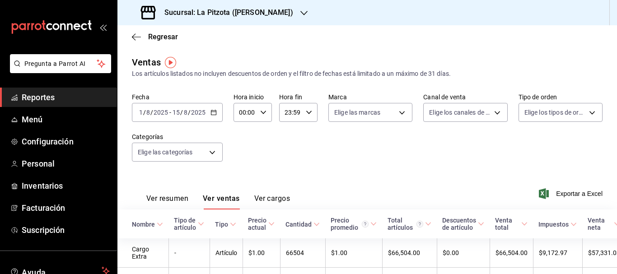
click at [138, 113] on div "[DATE] [DATE]" at bounding box center [154, 112] width 32 height 7
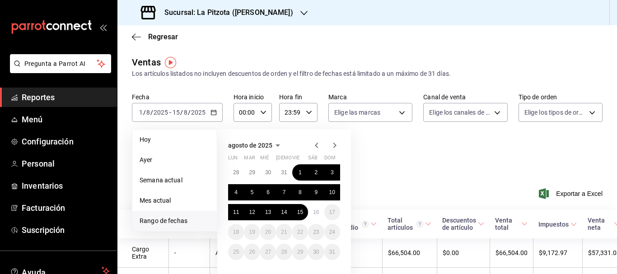
click at [314, 147] on icon "button" at bounding box center [316, 145] width 11 height 11
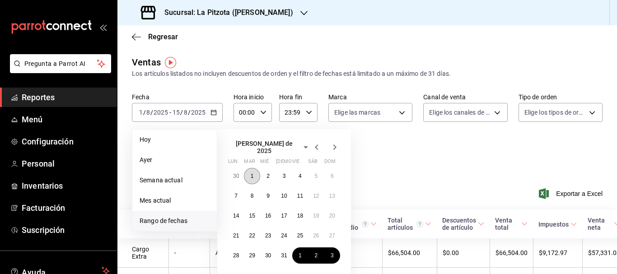
click at [251, 173] on abbr "1" at bounding box center [252, 176] width 3 height 6
click at [285, 252] on abbr "31" at bounding box center [284, 255] width 6 height 6
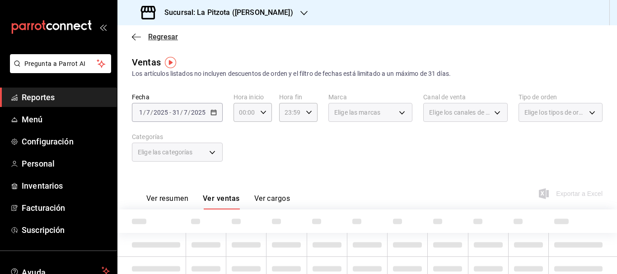
click at [150, 40] on span "Regresar" at bounding box center [163, 37] width 30 height 9
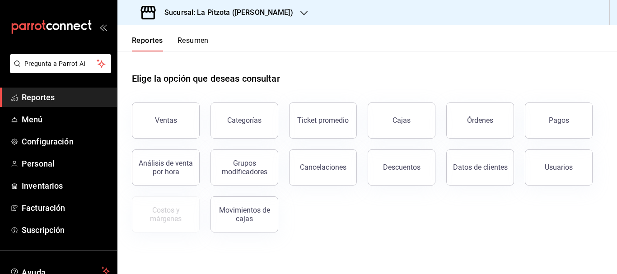
click at [192, 47] on button "Resumen" at bounding box center [193, 43] width 31 height 15
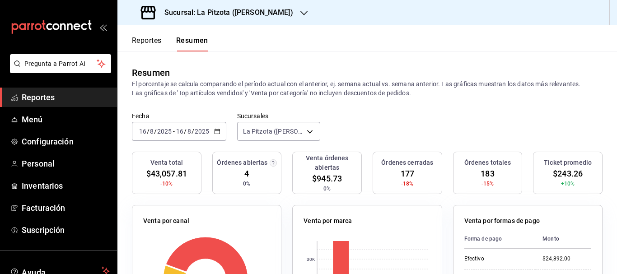
click at [212, 135] on div "[DATE] [DATE] - [DATE] [DATE]" at bounding box center [179, 131] width 94 height 19
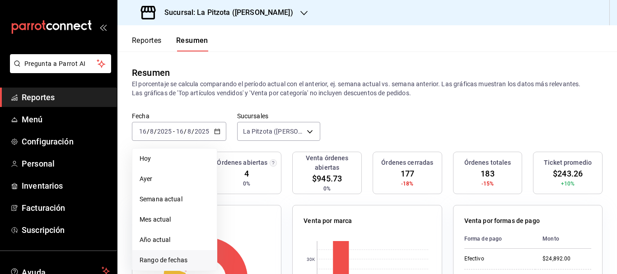
click at [180, 259] on span "Rango de fechas" at bounding box center [175, 260] width 70 height 9
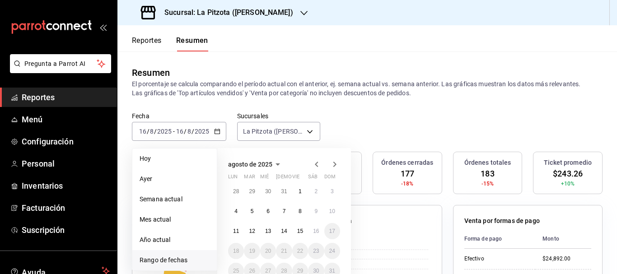
click at [314, 162] on icon "button" at bounding box center [316, 164] width 11 height 11
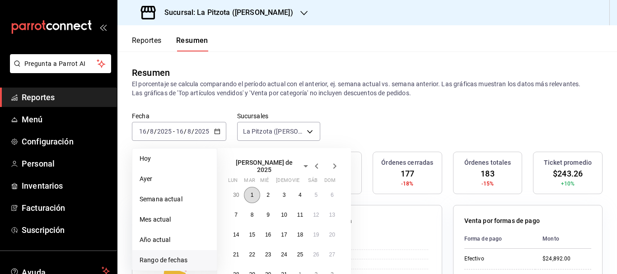
click at [249, 194] on button "1" at bounding box center [252, 195] width 16 height 16
click at [285, 267] on button "31" at bounding box center [284, 274] width 16 height 16
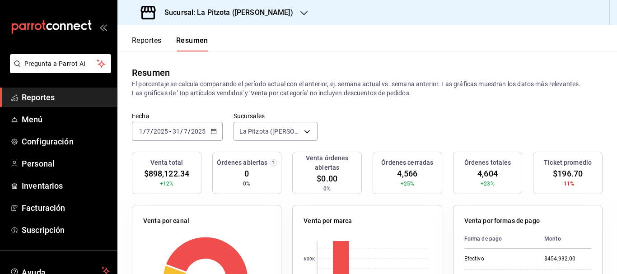
click at [141, 37] on button "Reportes" at bounding box center [147, 43] width 30 height 15
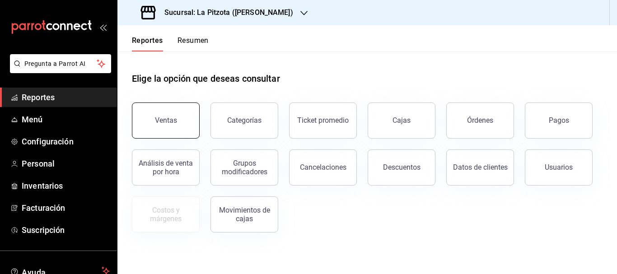
click at [173, 127] on button "Ventas" at bounding box center [166, 121] width 68 height 36
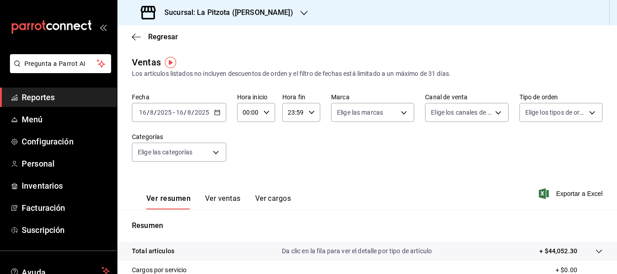
click at [222, 113] on div "[DATE] [DATE] - [DATE] [DATE]" at bounding box center [179, 112] width 94 height 19
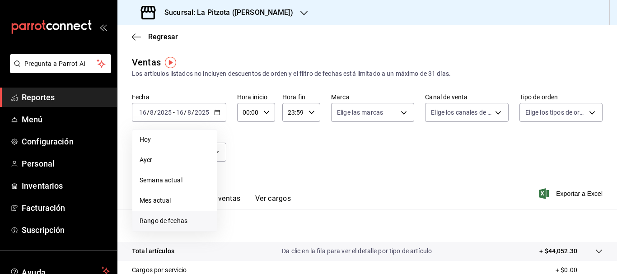
click at [153, 223] on span "Rango de fechas" at bounding box center [175, 220] width 70 height 9
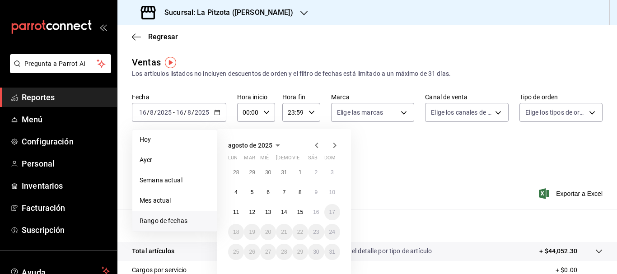
click at [319, 150] on icon "button" at bounding box center [316, 145] width 11 height 11
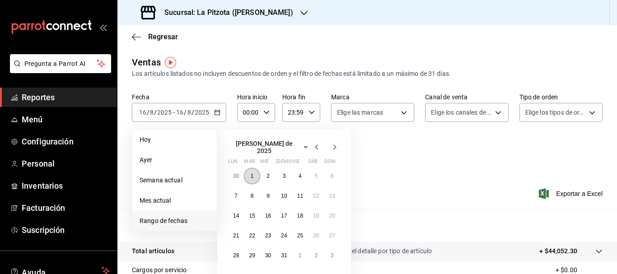
click at [254, 173] on button "1" at bounding box center [252, 176] width 16 height 16
click at [280, 249] on button "31" at bounding box center [284, 256] width 16 height 16
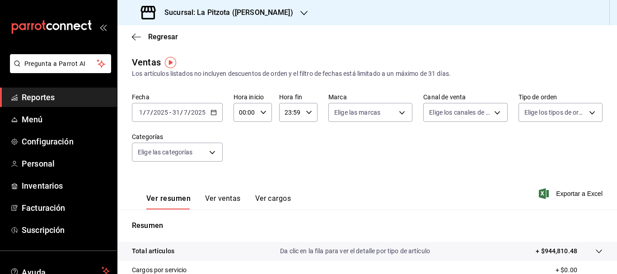
click at [230, 201] on button "Ver ventas" at bounding box center [223, 201] width 36 height 15
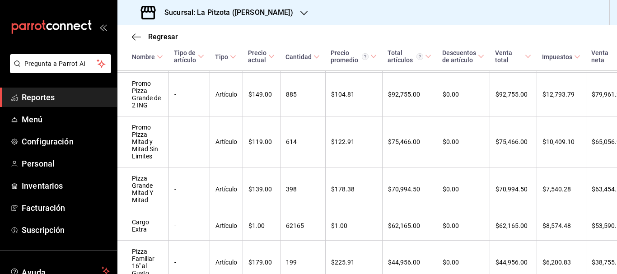
scroll to position [228, 0]
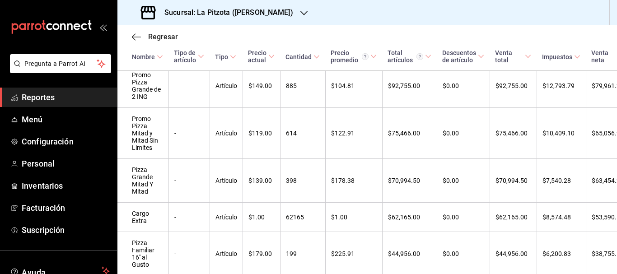
click at [153, 35] on span "Regresar" at bounding box center [163, 37] width 30 height 9
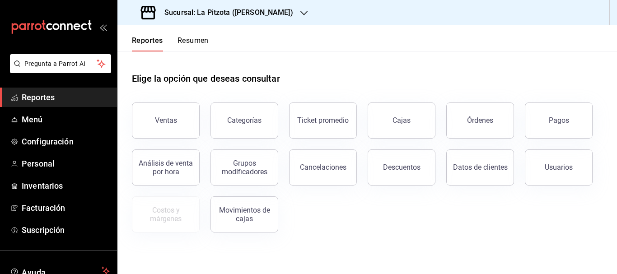
click at [204, 41] on button "Resumen" at bounding box center [193, 43] width 31 height 15
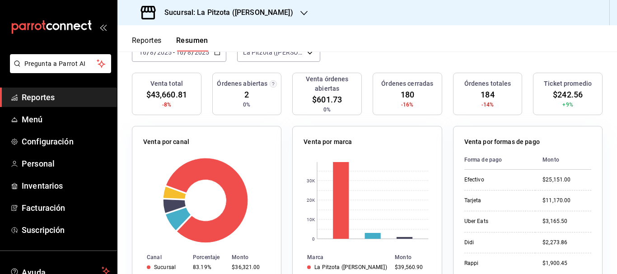
scroll to position [70, 0]
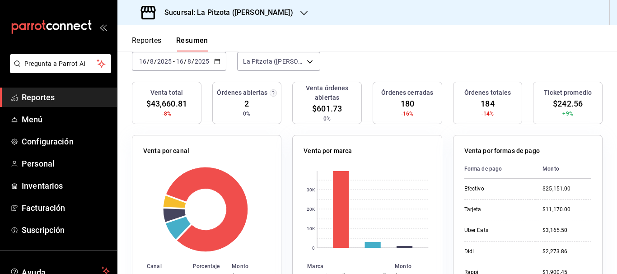
click at [247, 19] on div "Sucursal: La Pitzota ([PERSON_NAME])" at bounding box center [218, 12] width 187 height 25
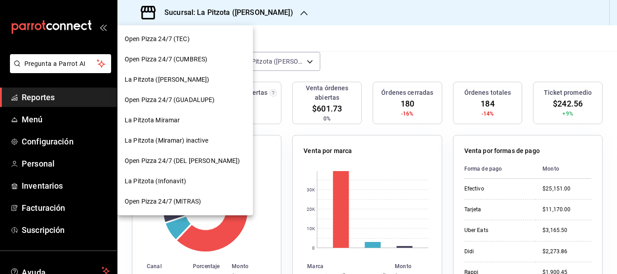
click at [201, 127] on div "La Pitzota Miramar" at bounding box center [185, 120] width 136 height 20
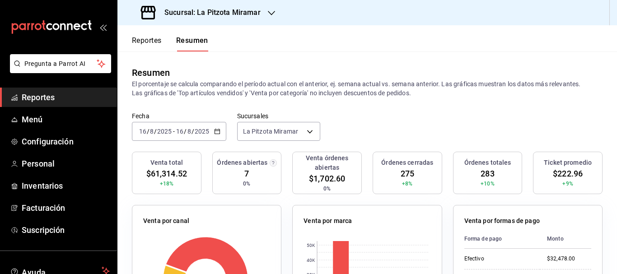
click at [140, 132] on input "16" at bounding box center [143, 131] width 8 height 7
click at [367, 123] on div "Fecha [DATE] [DATE] - [DATE] [DATE] Sucursales [GEOGRAPHIC_DATA] Miramar [objec…" at bounding box center [367, 132] width 500 height 40
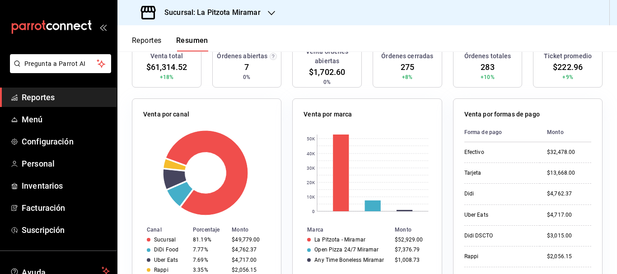
scroll to position [0, 0]
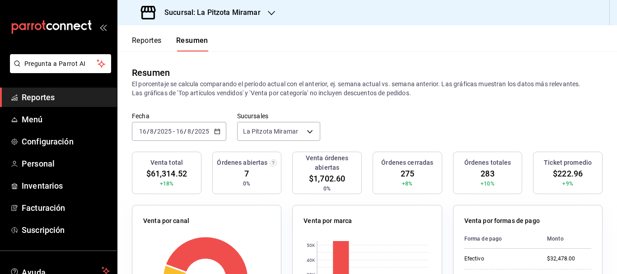
click at [239, 9] on h3 "Sucursal: La Pitzota Miramar" at bounding box center [208, 12] width 103 height 11
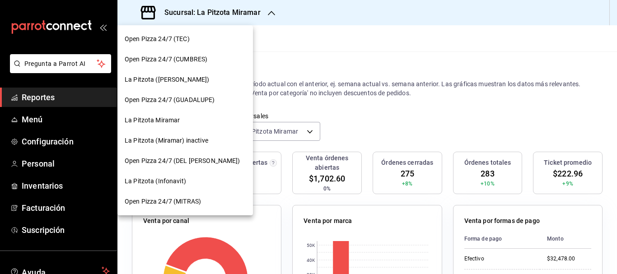
click at [164, 180] on span "La Pitzota (Infonavit)" at bounding box center [155, 181] width 61 height 9
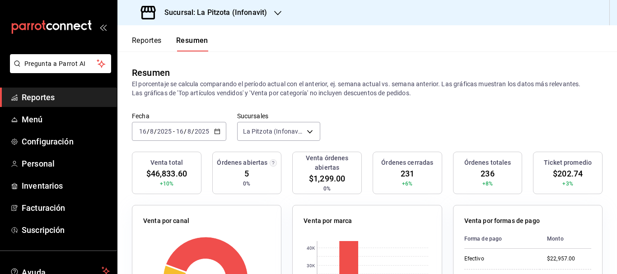
click at [258, 19] on div "Sucursal: La Pitzota (Infonavit)" at bounding box center [205, 12] width 160 height 25
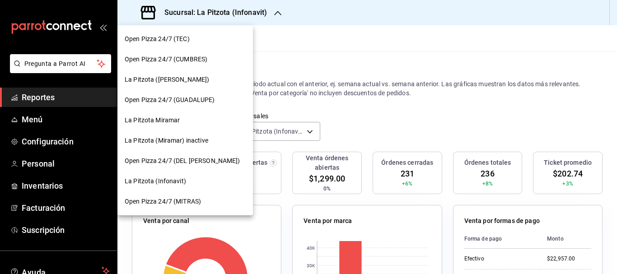
click at [182, 57] on span "Open Pizza 24/7 (CUMBRES)" at bounding box center [166, 59] width 83 height 9
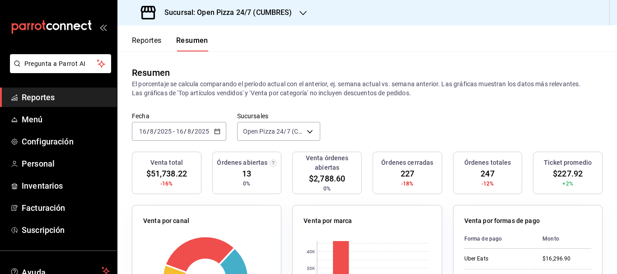
click at [258, 16] on h3 "Sucursal: Open Pizza 24/7 (CUMBRES)" at bounding box center [224, 12] width 135 height 11
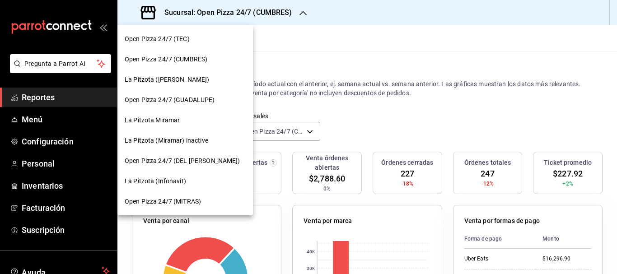
click at [175, 99] on span "Open Pizza 24/7 (GUADALUPE)" at bounding box center [170, 99] width 90 height 9
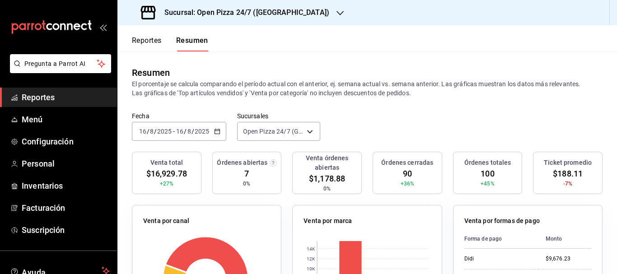
click at [270, 18] on h3 "Sucursal: Open Pizza 24/7 ([GEOGRAPHIC_DATA])" at bounding box center [243, 12] width 172 height 11
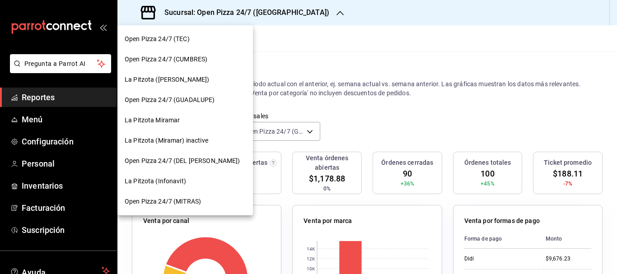
click at [192, 161] on span "Open Pizza 24/7 (DEL [PERSON_NAME])" at bounding box center [183, 160] width 116 height 9
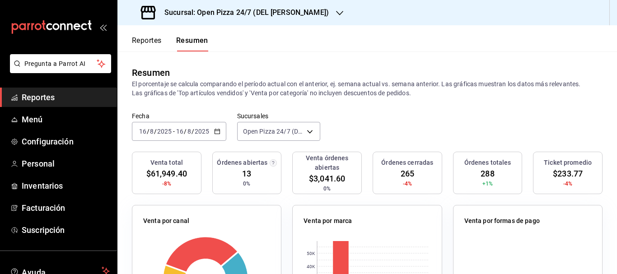
click at [617, 58] on div "Reportes Resumen Resumen El porcentaje se calcula comparando el período actual …" at bounding box center [367, 149] width 500 height 249
click at [270, 17] on h3 "Sucursal: Open Pizza 24/7 (DEL [PERSON_NAME])" at bounding box center [243, 12] width 172 height 11
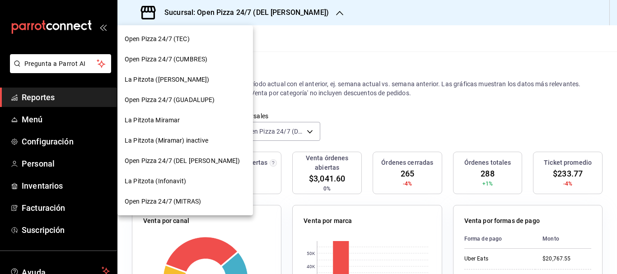
click at [162, 200] on span "Open Pizza 24/7 (MITRAS)" at bounding box center [163, 201] width 76 height 9
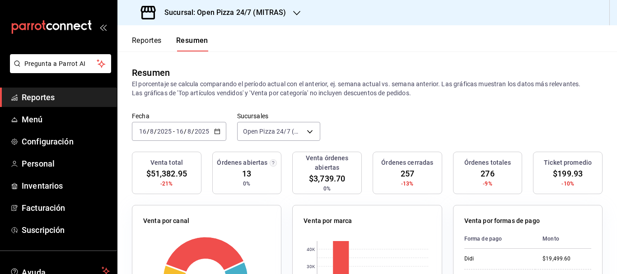
click at [269, 13] on h3 "Sucursal: Open Pizza 24/7 (MITRAS)" at bounding box center [221, 12] width 129 height 11
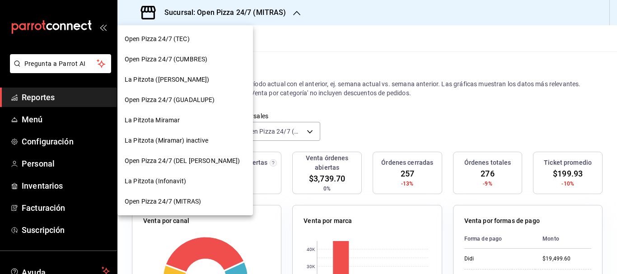
click at [162, 88] on div "La Pitzota ([PERSON_NAME])" at bounding box center [185, 80] width 136 height 20
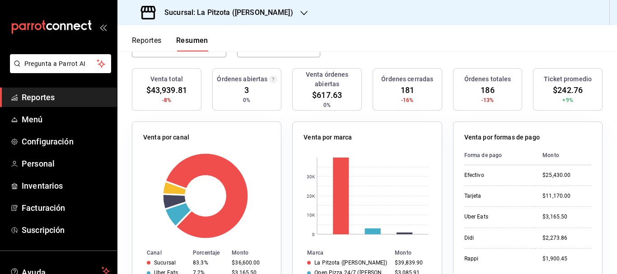
scroll to position [49, 0]
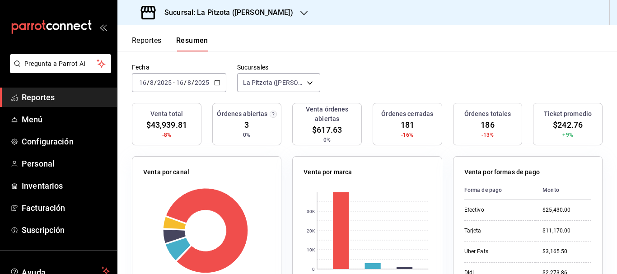
click at [147, 82] on span "/" at bounding box center [148, 82] width 3 height 7
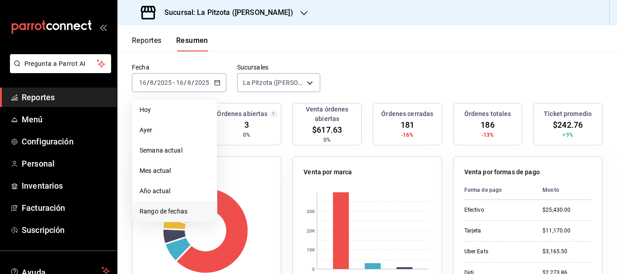
click at [170, 211] on span "Rango de fechas" at bounding box center [175, 211] width 70 height 9
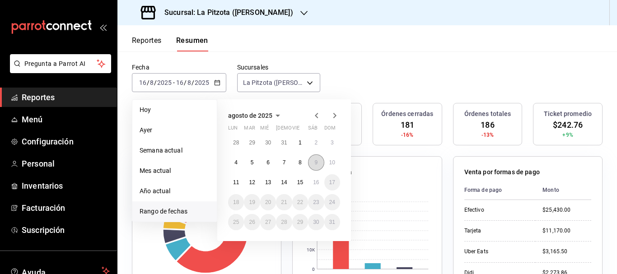
click at [318, 166] on button "9" at bounding box center [316, 162] width 16 height 16
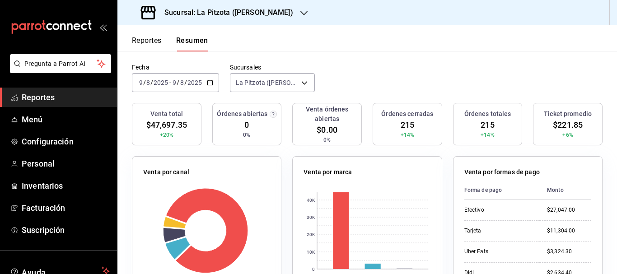
click at [140, 83] on input "9" at bounding box center [141, 82] width 5 height 7
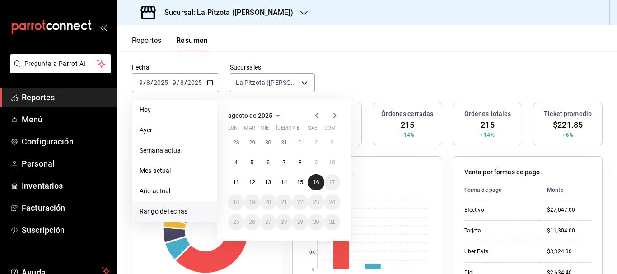
click at [318, 184] on abbr "16" at bounding box center [316, 182] width 6 height 6
